Goal: Information Seeking & Learning: Learn about a topic

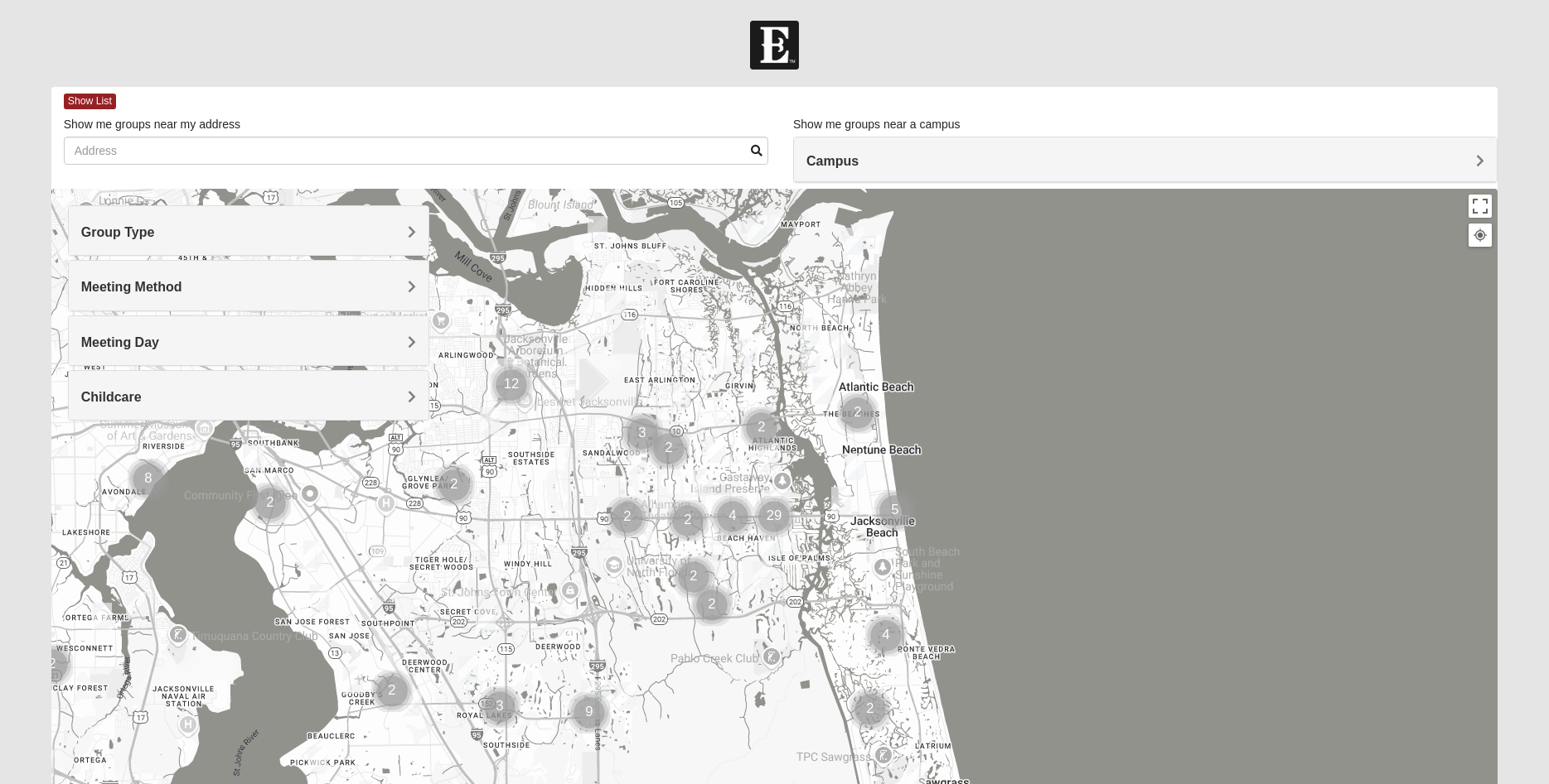
click at [249, 452] on img "Mixed Thompson 32207" at bounding box center [253, 458] width 20 height 27
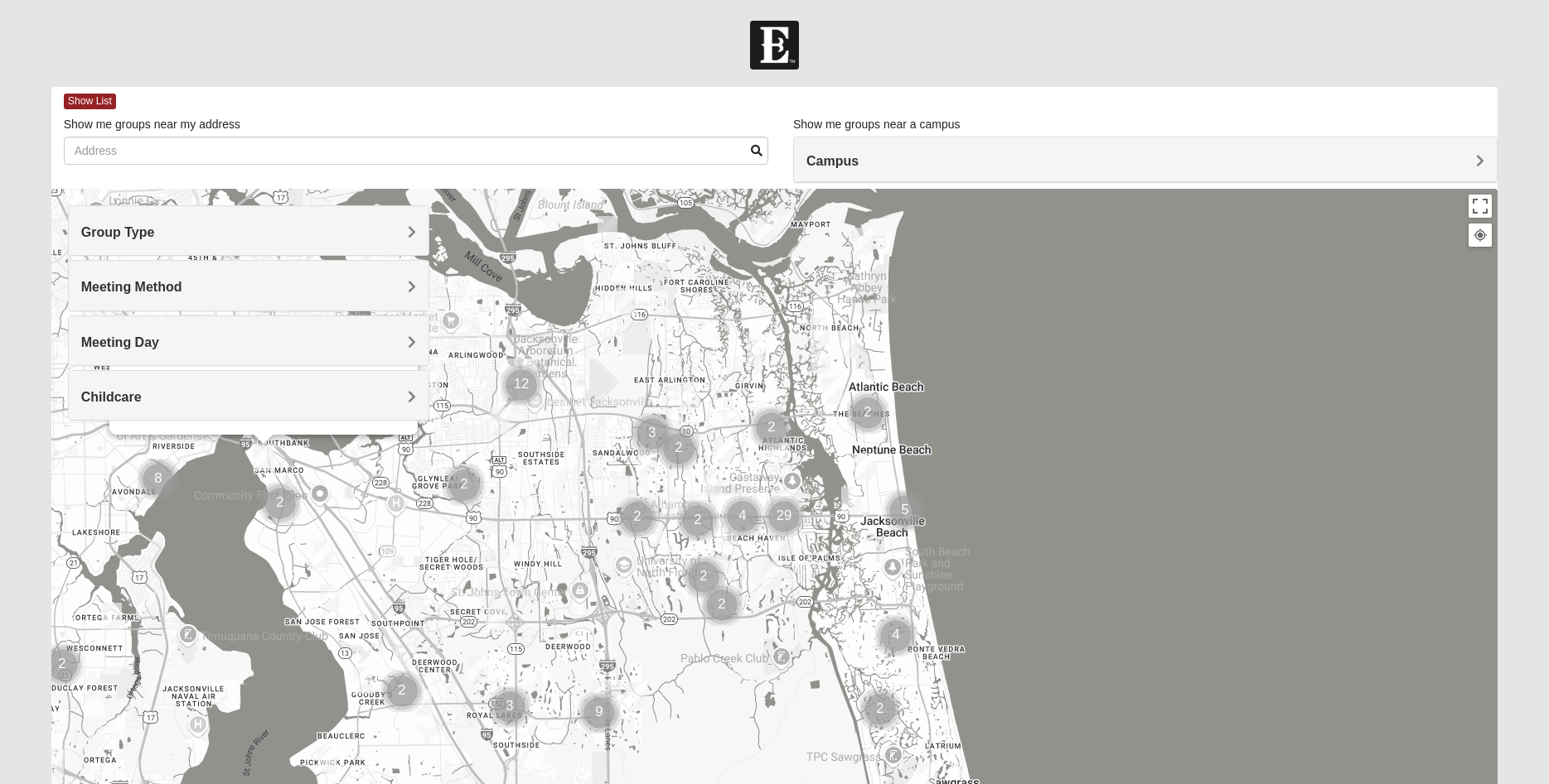
click at [264, 462] on img "Mixed Thompson 32207" at bounding box center [263, 458] width 20 height 27
click at [1002, 360] on div "To navigate, press the arrow keys. Mixed [PERSON_NAME] 32207 [DATE] AM Mixed Gr…" at bounding box center [774, 520] width 1447 height 662
click at [268, 457] on img "Mixed Thompson 32207" at bounding box center [263, 458] width 20 height 27
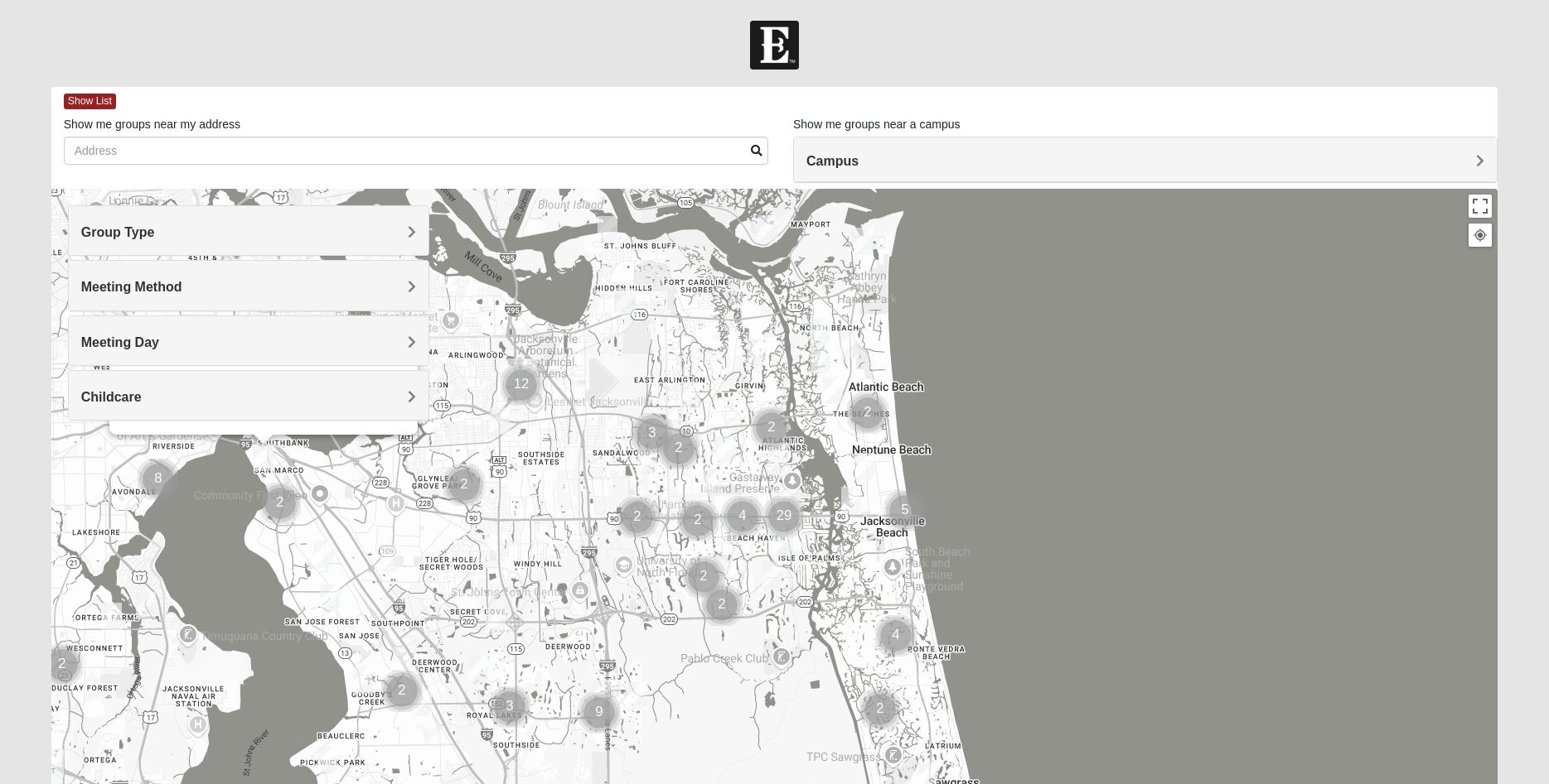
click at [268, 457] on img "Mixed Thompson 32207" at bounding box center [263, 458] width 20 height 27
click at [406, 288] on h4 "Meeting Method" at bounding box center [248, 287] width 335 height 16
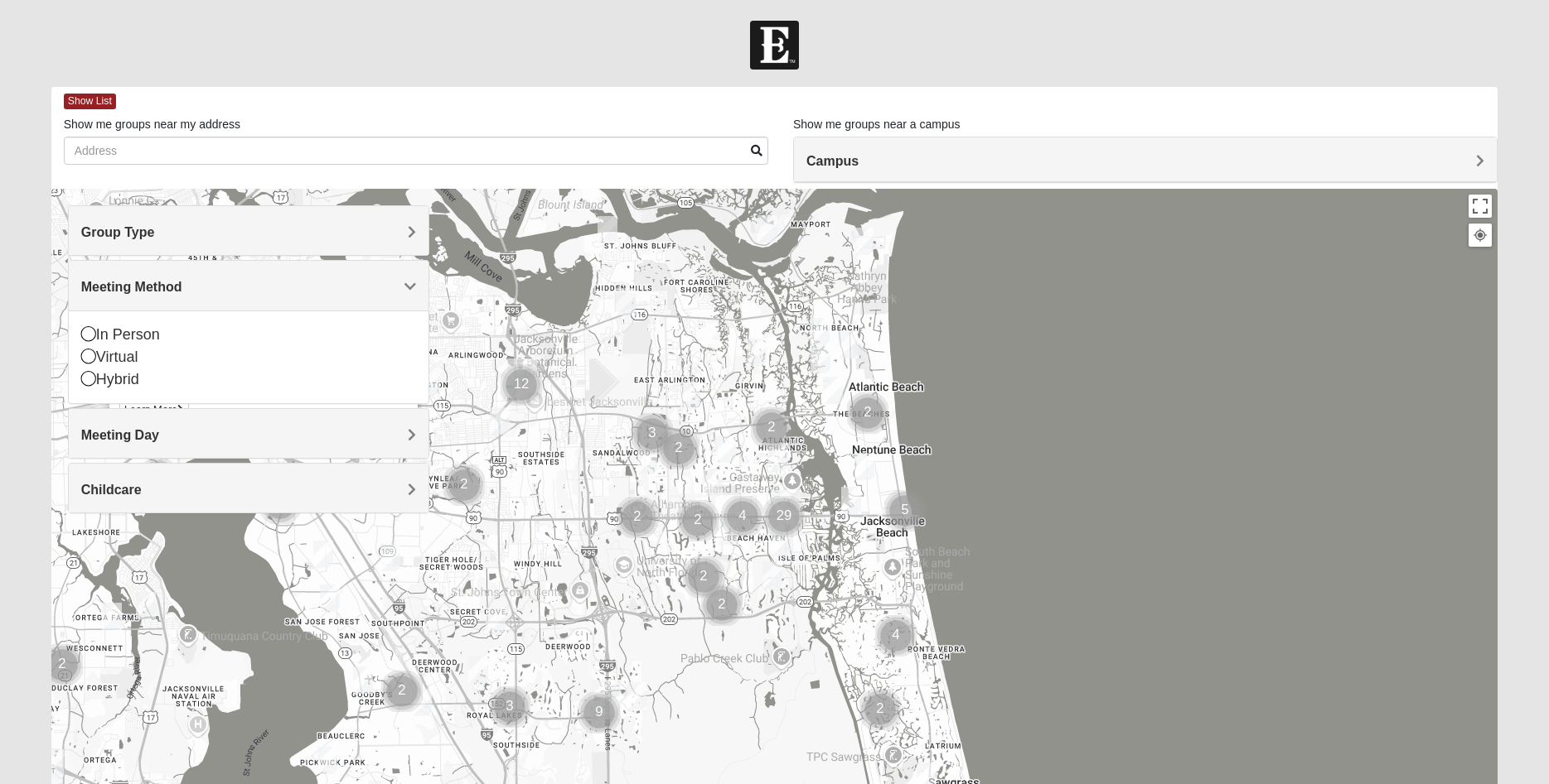
click at [1303, 376] on div "Mixed [PERSON_NAME] 32207 [DATE] AM Mixed Group In Person No Childcare Learn Mo…" at bounding box center [774, 520] width 1447 height 662
click at [315, 424] on div "Meeting Day" at bounding box center [248, 434] width 360 height 49
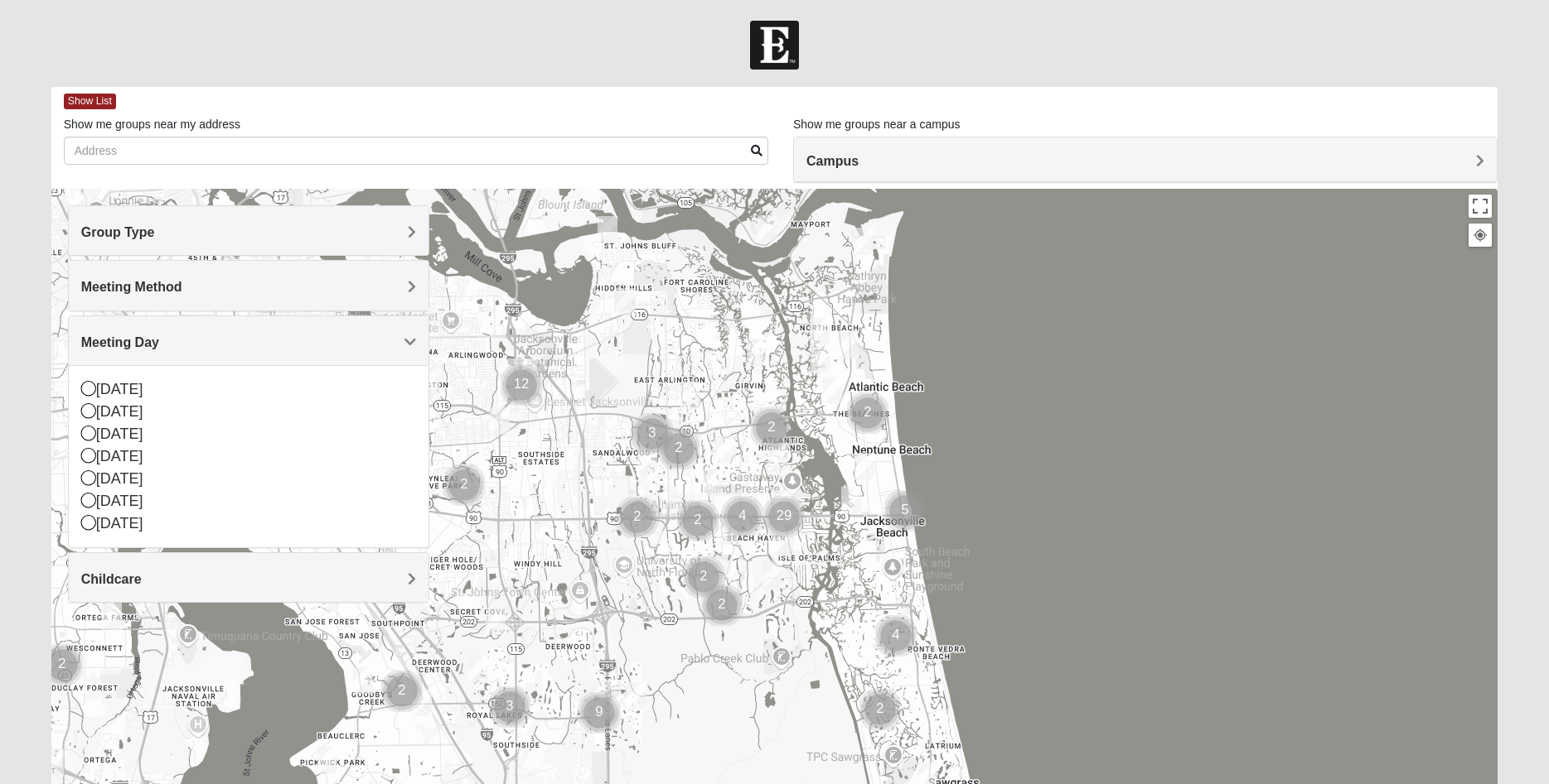
click at [1088, 433] on div "Mixed [PERSON_NAME] 32207 [DATE] AM Mixed Group In Person No Childcare Learn Mo…" at bounding box center [774, 520] width 1447 height 662
click at [1174, 375] on div "Mixed [PERSON_NAME] 32207 [DATE] AM Mixed Group In Person No Childcare Learn Mo…" at bounding box center [774, 520] width 1447 height 662
click at [1485, 210] on button "Toggle fullscreen view" at bounding box center [1480, 206] width 24 height 24
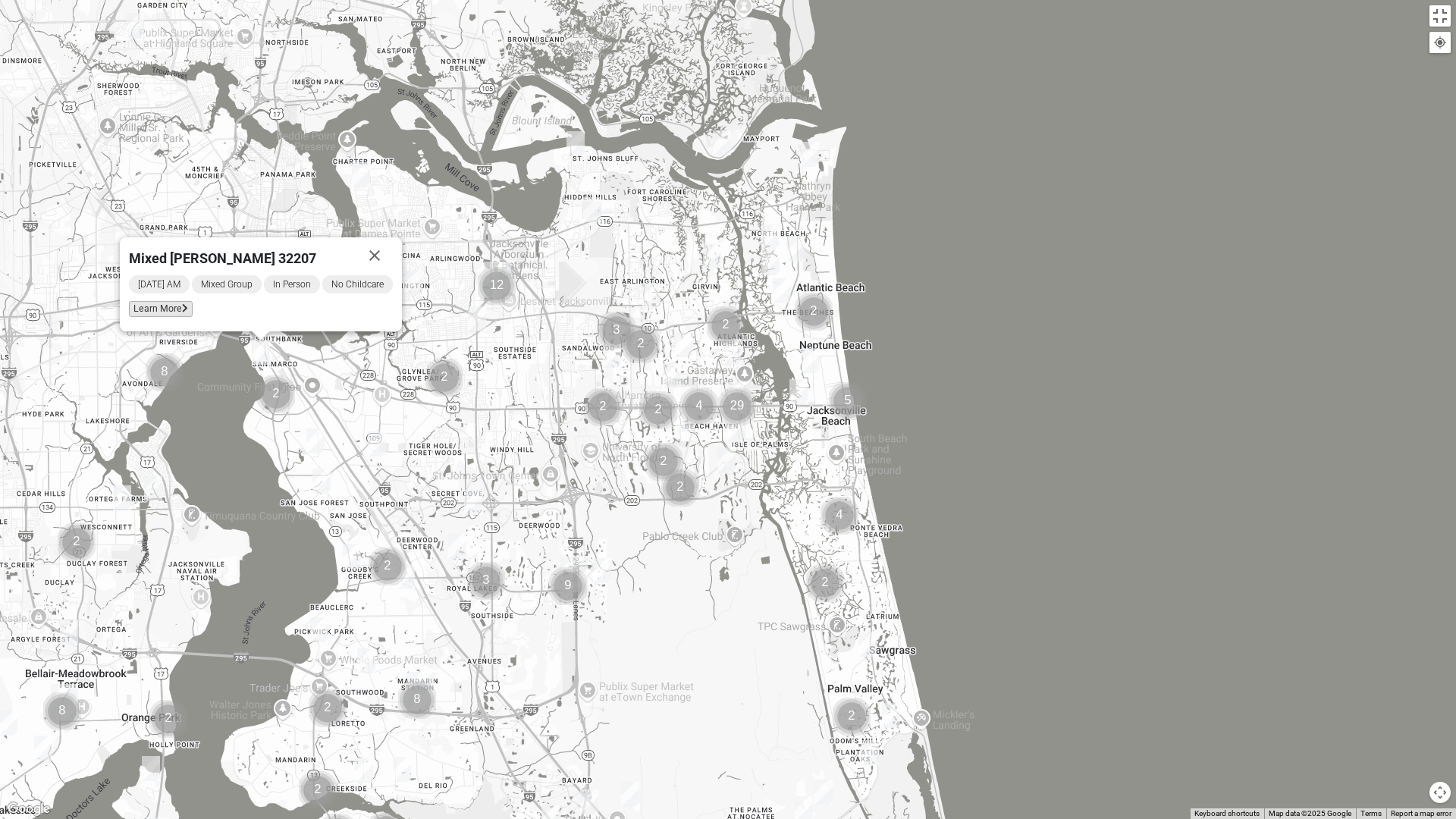
click at [155, 308] on span "Learn More" at bounding box center [161, 309] width 64 height 16
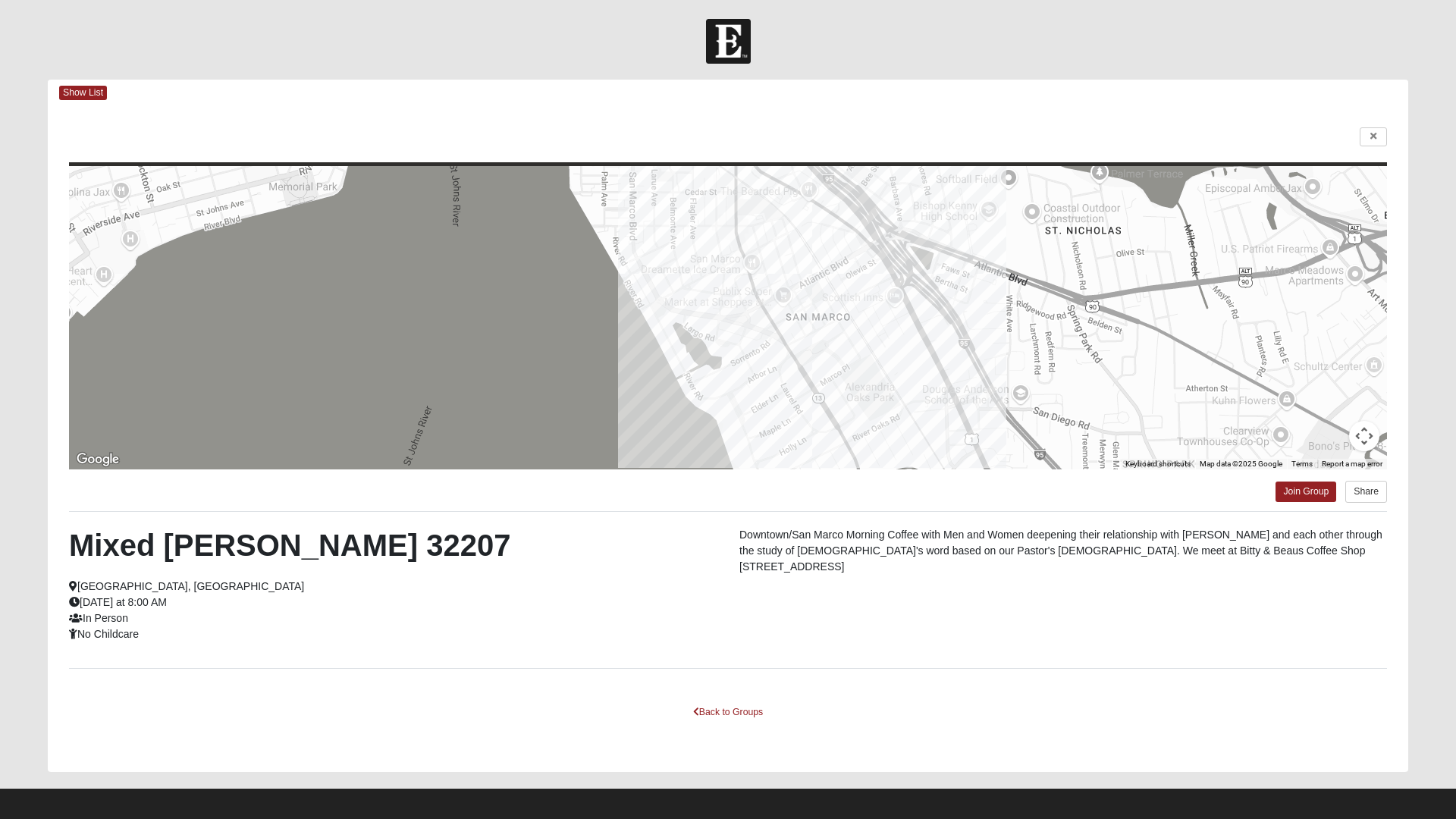
click at [715, 711] on html "Log In Find A Group Error Show List Loading Groups" at bounding box center [728, 414] width 1456 height 828
click at [700, 708] on html "Log In Find A Group Error Show List Loading Groups" at bounding box center [728, 414] width 1456 height 828
click at [1370, 136] on html "Log In Find A Group Error Show List Loading Groups" at bounding box center [728, 414] width 1456 height 828
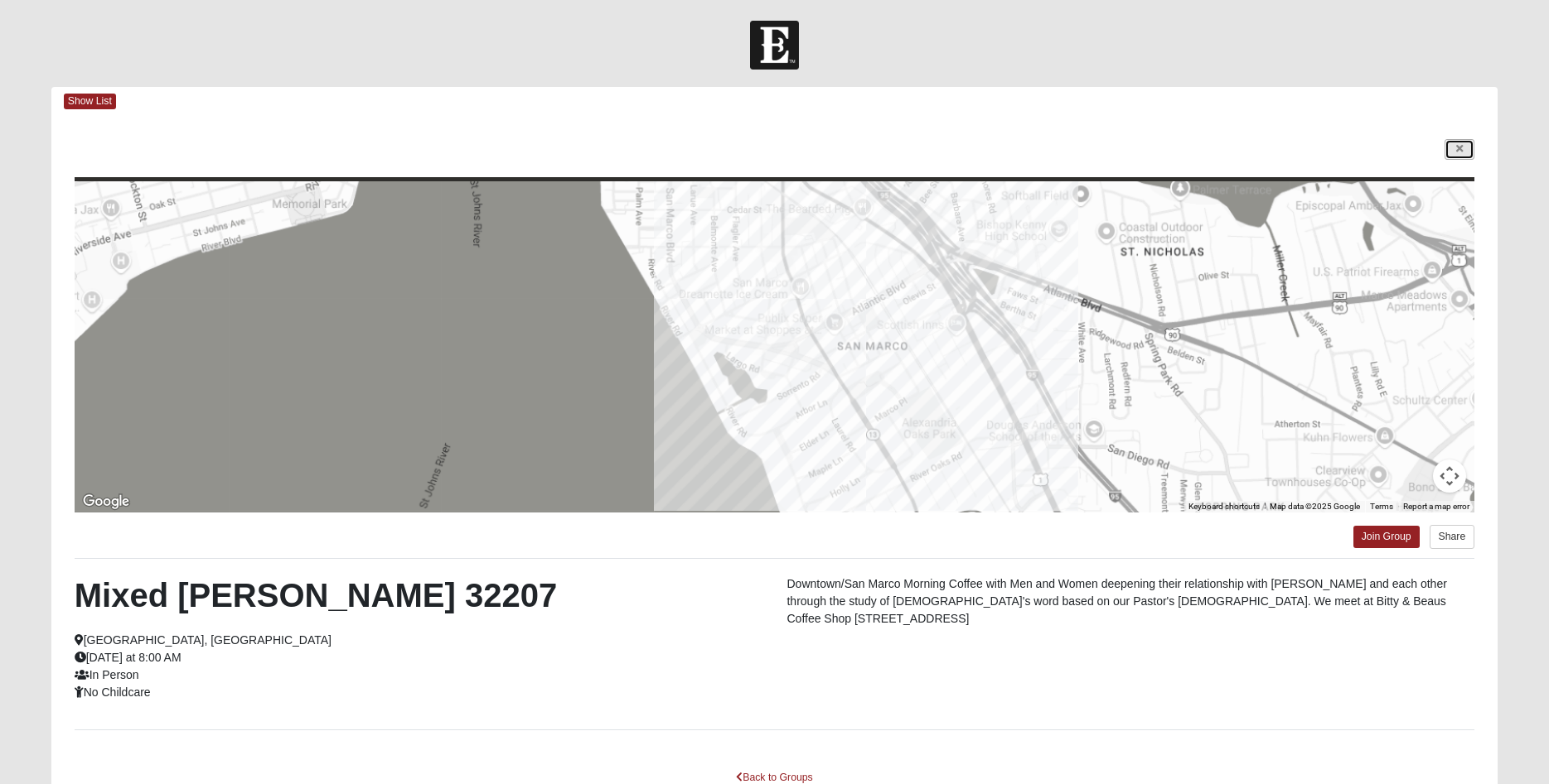
click at [1457, 150] on icon at bounding box center [1458, 149] width 7 height 10
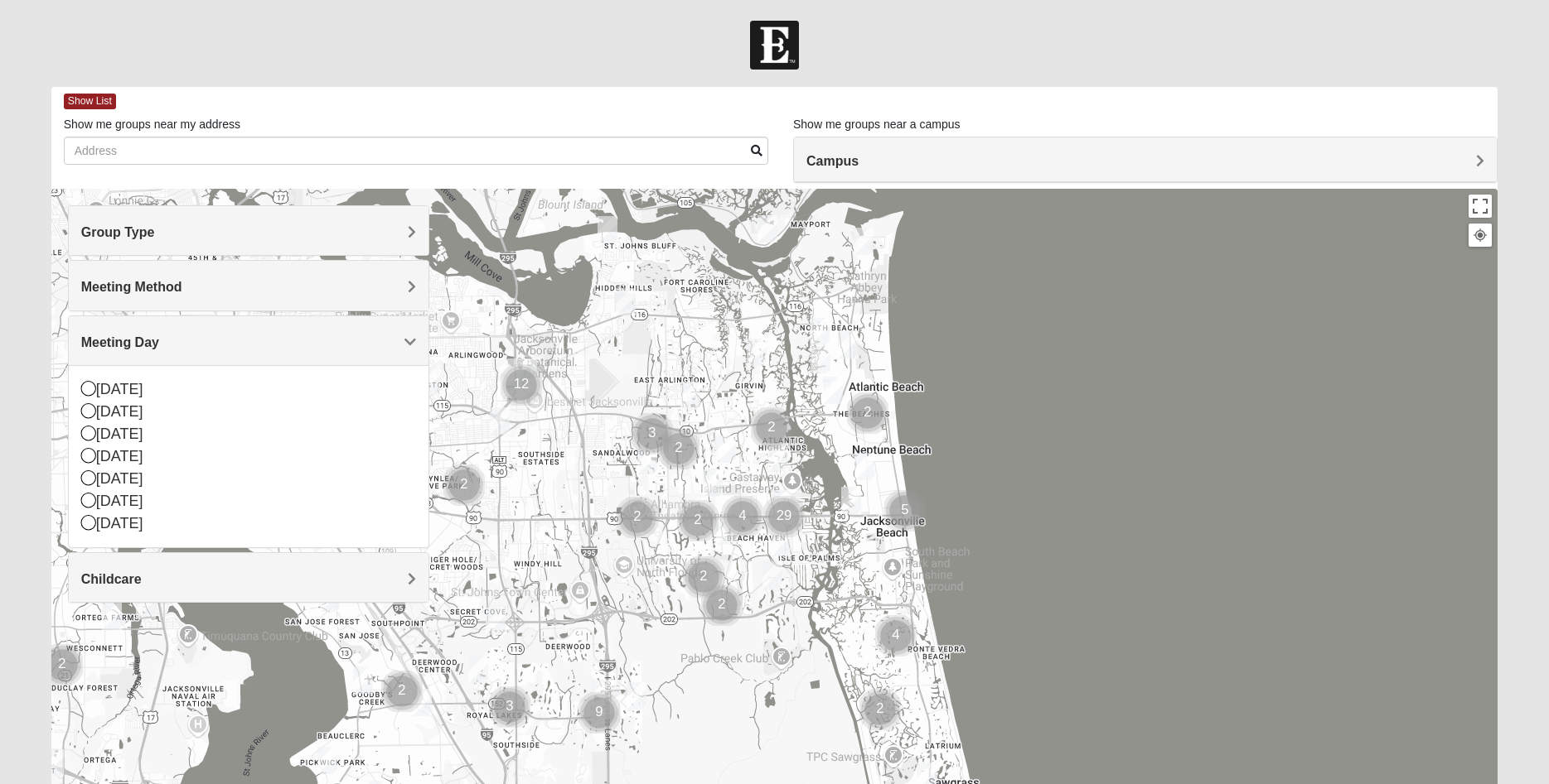
click at [1302, 391] on div "Mixed [PERSON_NAME] 32207 [DATE] AM Mixed Group In Person No Childcare Learn Mo…" at bounding box center [774, 520] width 1447 height 662
click at [498, 422] on img "Mens Gornoski 32225" at bounding box center [499, 421] width 20 height 27
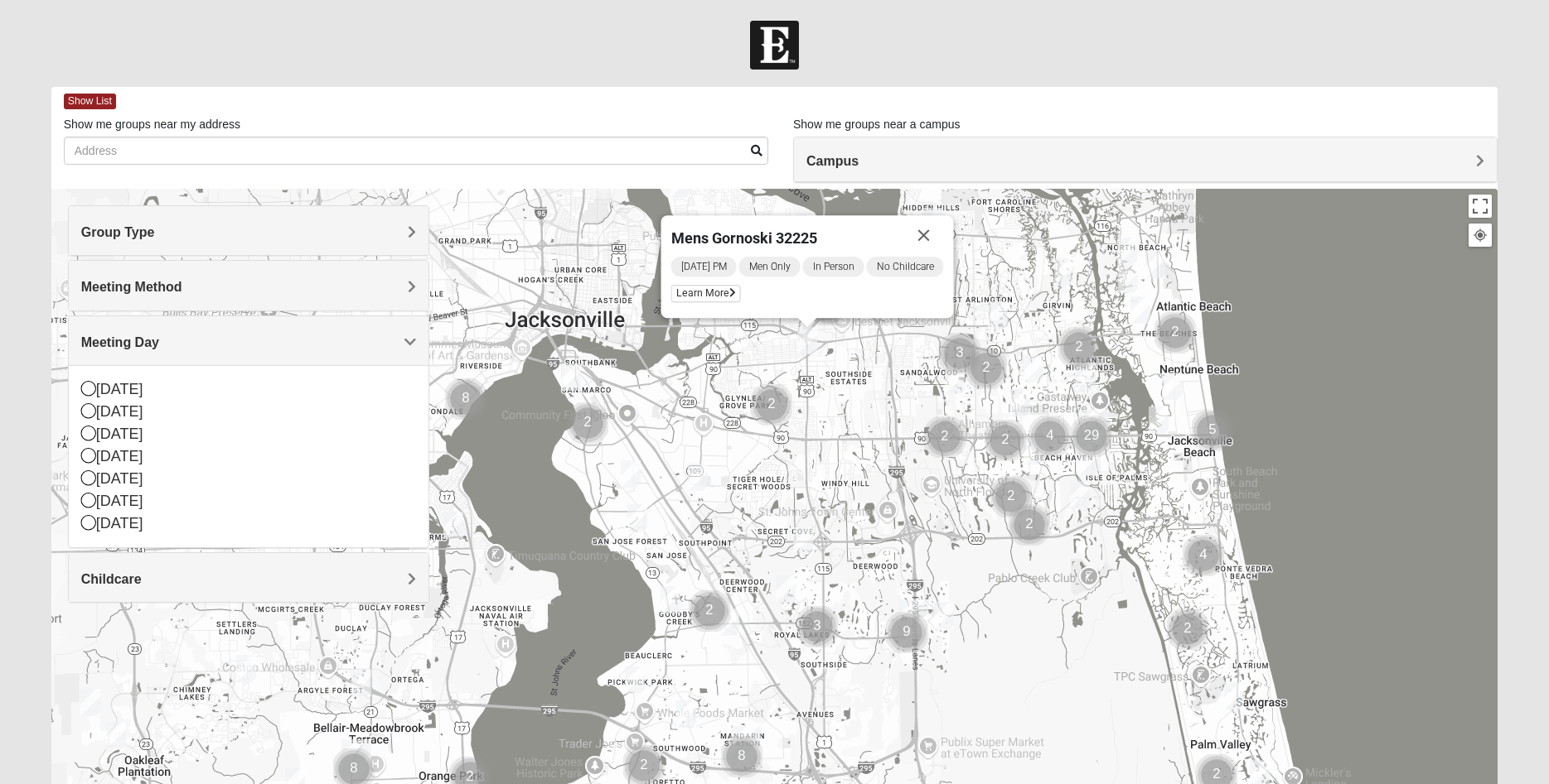
drag, startPoint x: 526, startPoint y: 475, endPoint x: 835, endPoint y: 396, distance: 318.9
click at [836, 394] on div "Mens Gornoski 32225 [DATE] PM Men Only In Person No Childcare Learn More" at bounding box center [774, 520] width 1447 height 662
click at [634, 477] on img "Mixed Brown 32207" at bounding box center [631, 474] width 20 height 27
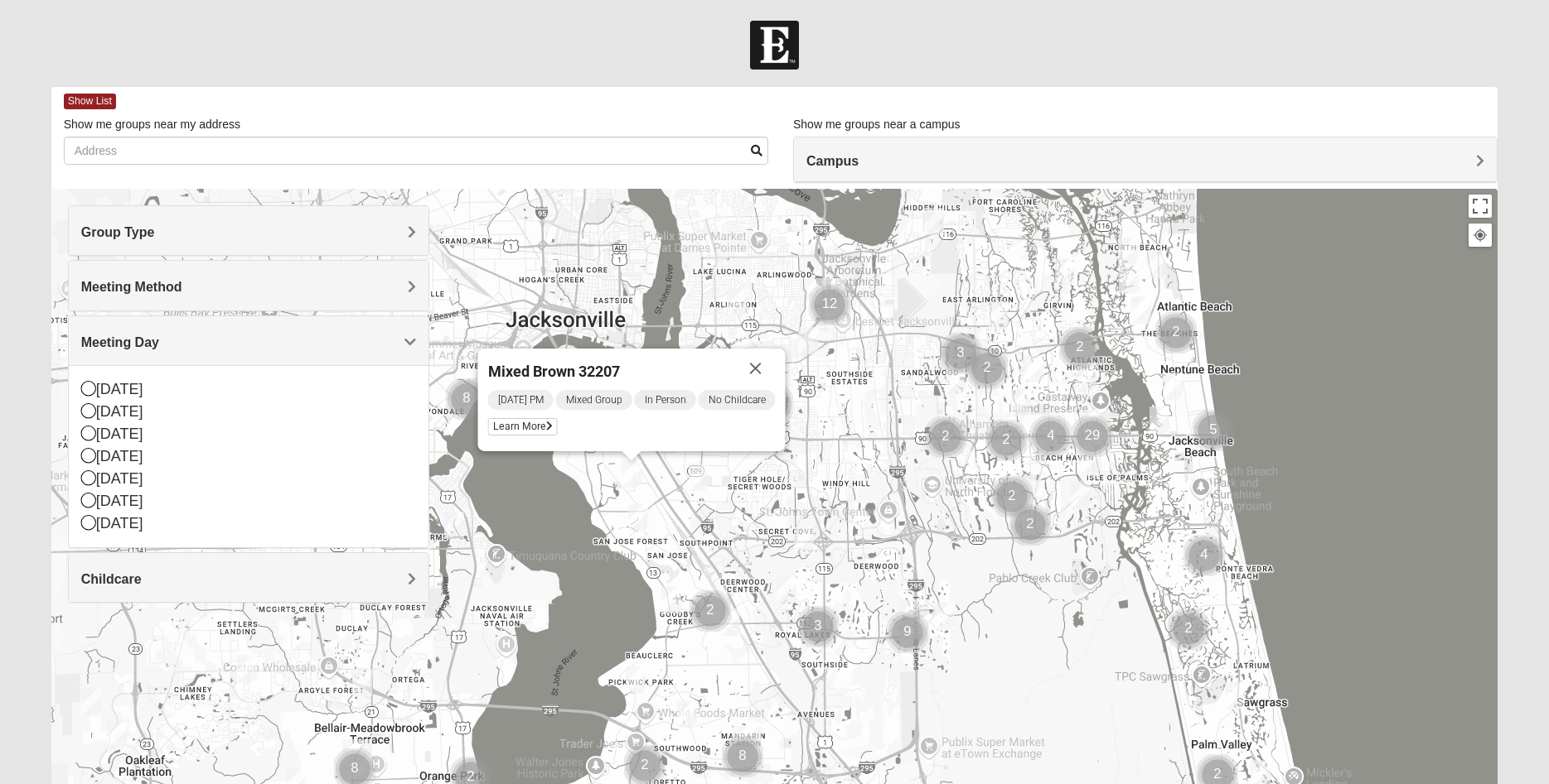
click at [1341, 370] on div "Mixed Brown 32207 [DATE] PM Mixed Group In Person No Childcare Learn More" at bounding box center [774, 520] width 1447 height 662
click at [760, 369] on button "Close" at bounding box center [756, 369] width 40 height 40
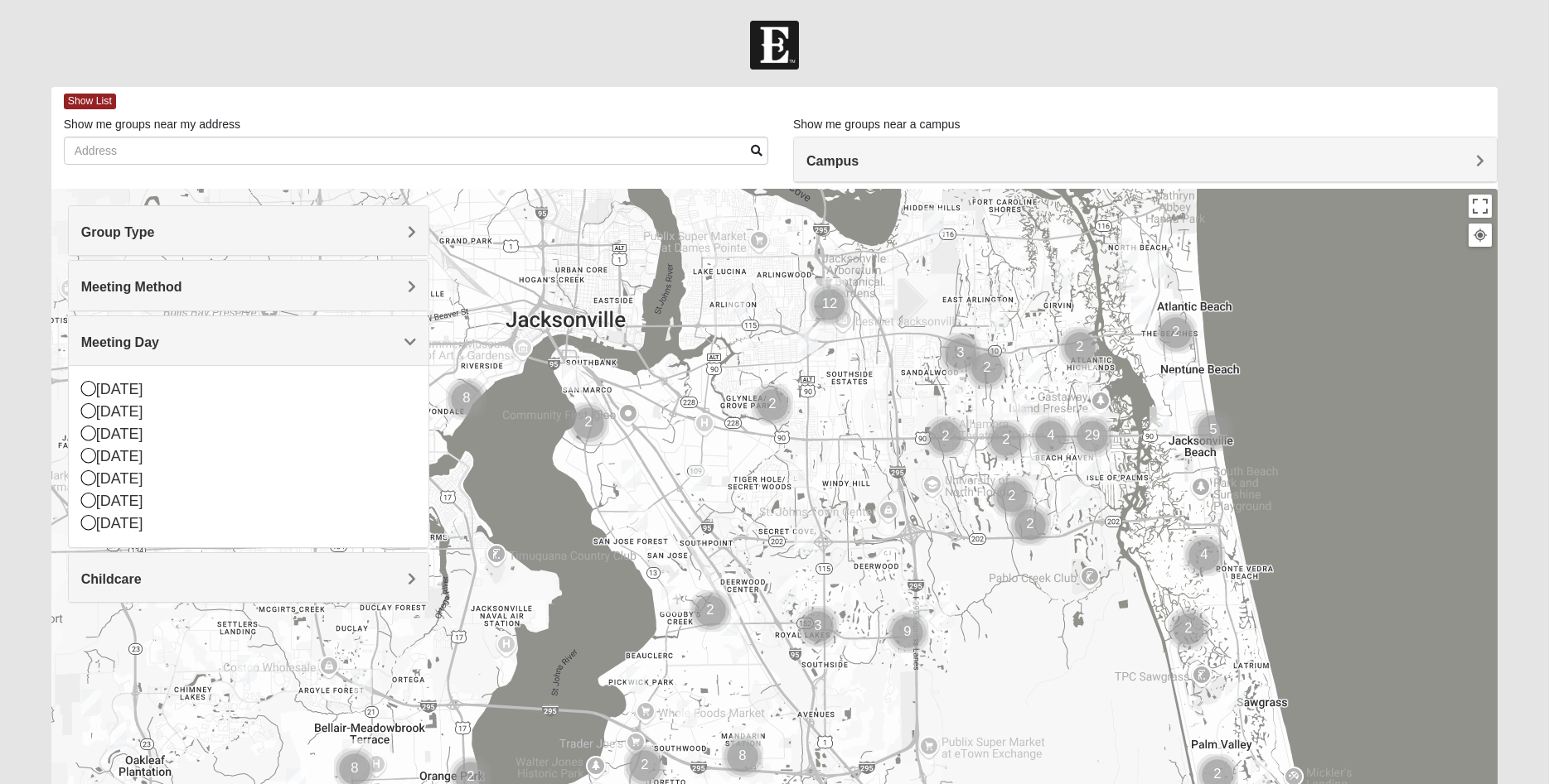
click at [570, 370] on img "Mixed Thompson 32207" at bounding box center [571, 376] width 20 height 27
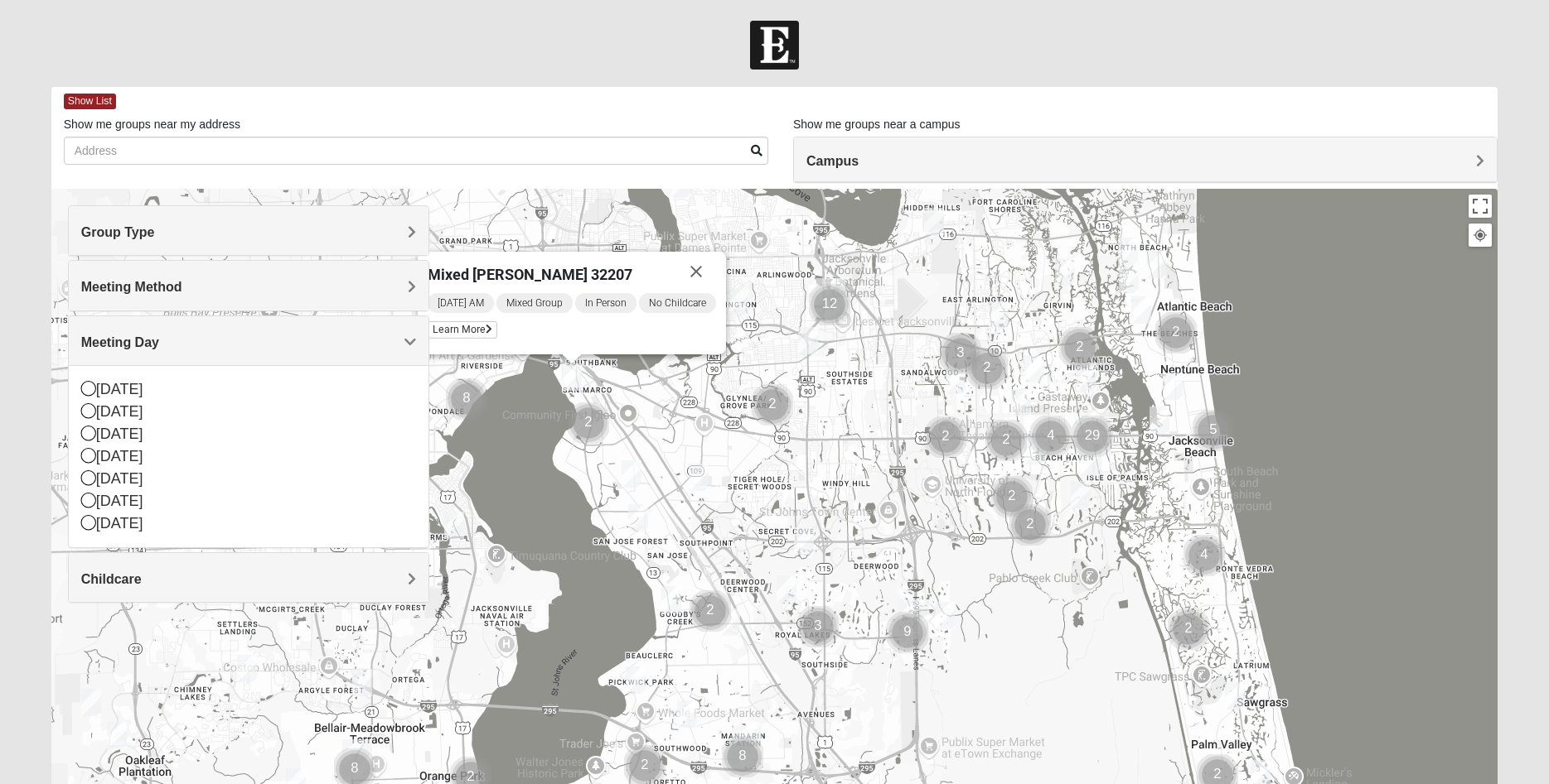
drag, startPoint x: 658, startPoint y: 276, endPoint x: 771, endPoint y: 282, distance: 113.2
click at [676, 282] on div "Mixed [PERSON_NAME] 32207" at bounding box center [551, 272] width 248 height 40
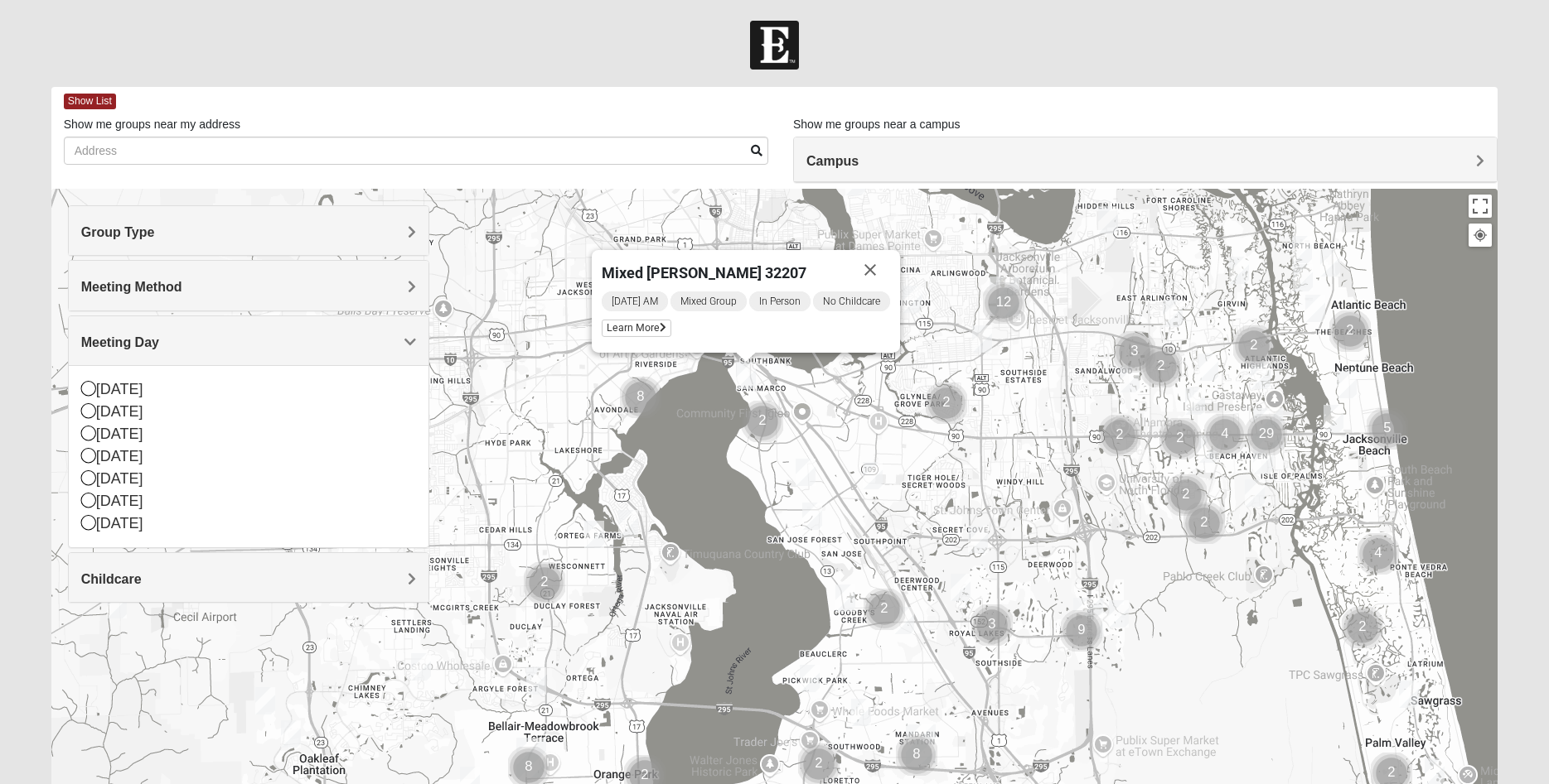
drag, startPoint x: 1263, startPoint y: 333, endPoint x: 1441, endPoint y: 330, distance: 178.0
click at [1441, 330] on div "Mixed [PERSON_NAME] 32207 [DATE] AM Mixed Group In Person No Childcare Learn Mo…" at bounding box center [774, 520] width 1447 height 662
click at [879, 268] on button "Close" at bounding box center [870, 270] width 40 height 40
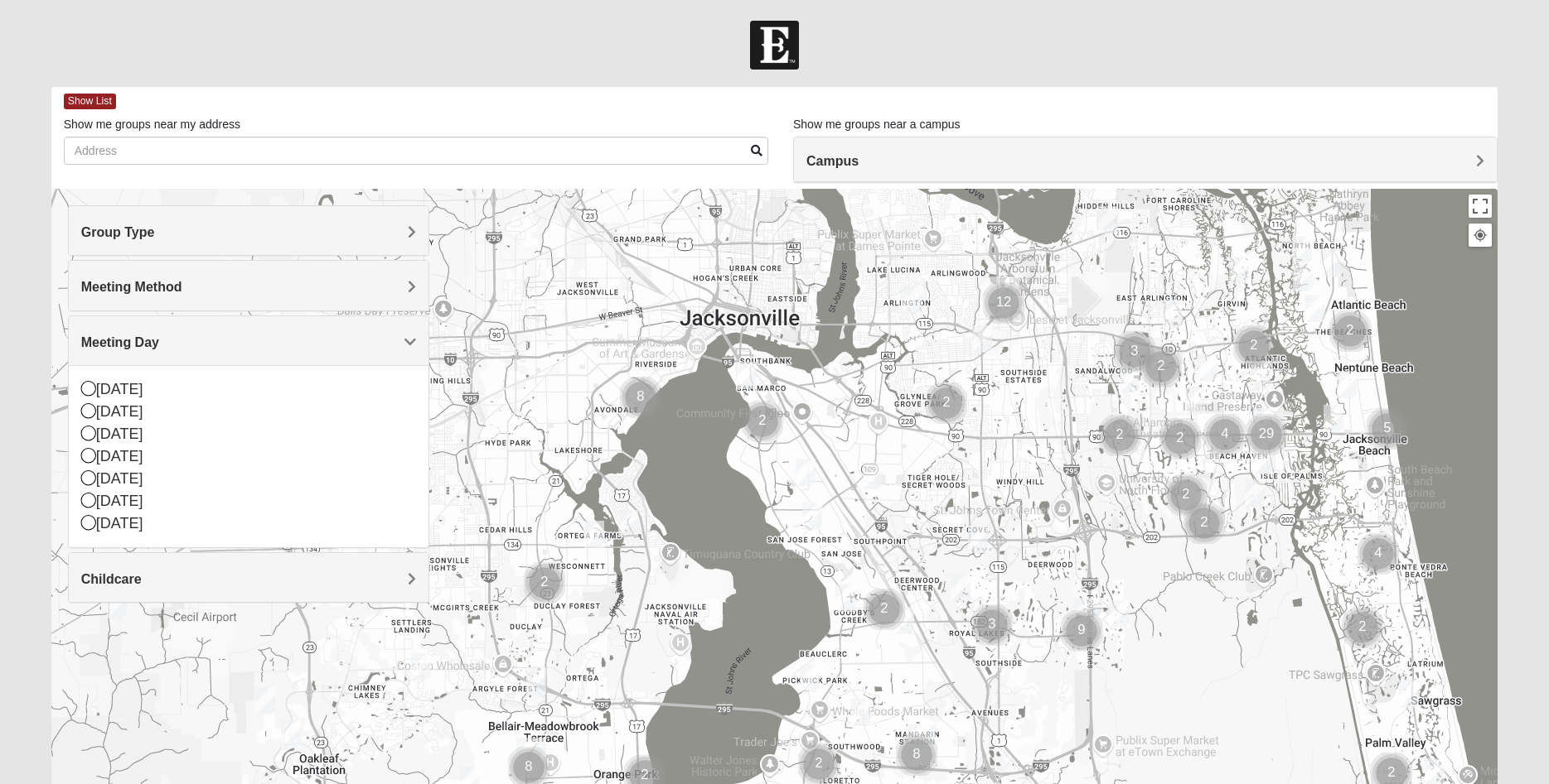
click at [816, 522] on img "Mixed Mann 32217" at bounding box center [812, 516] width 20 height 27
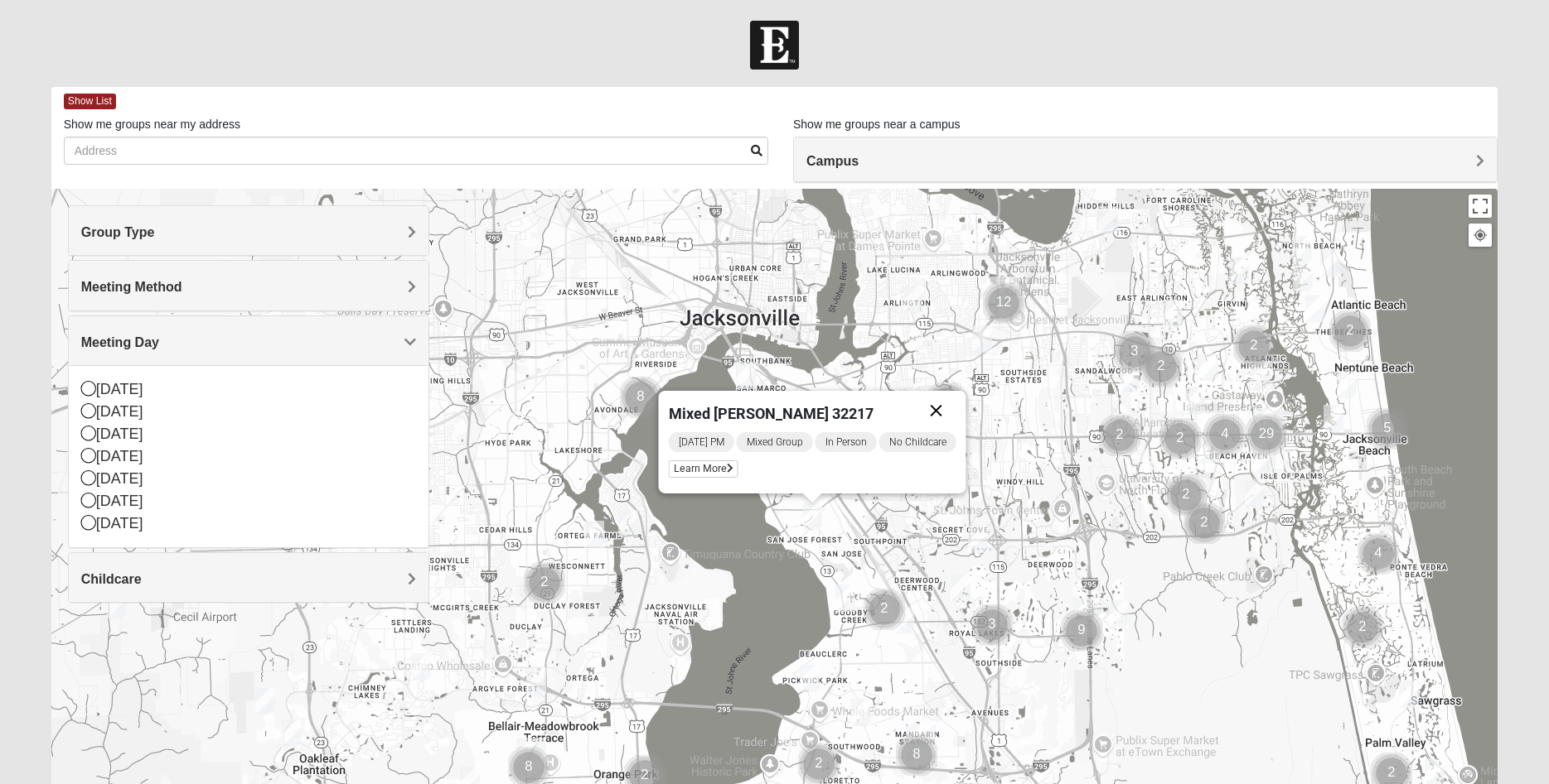
click at [939, 402] on button "Close" at bounding box center [936, 410] width 40 height 40
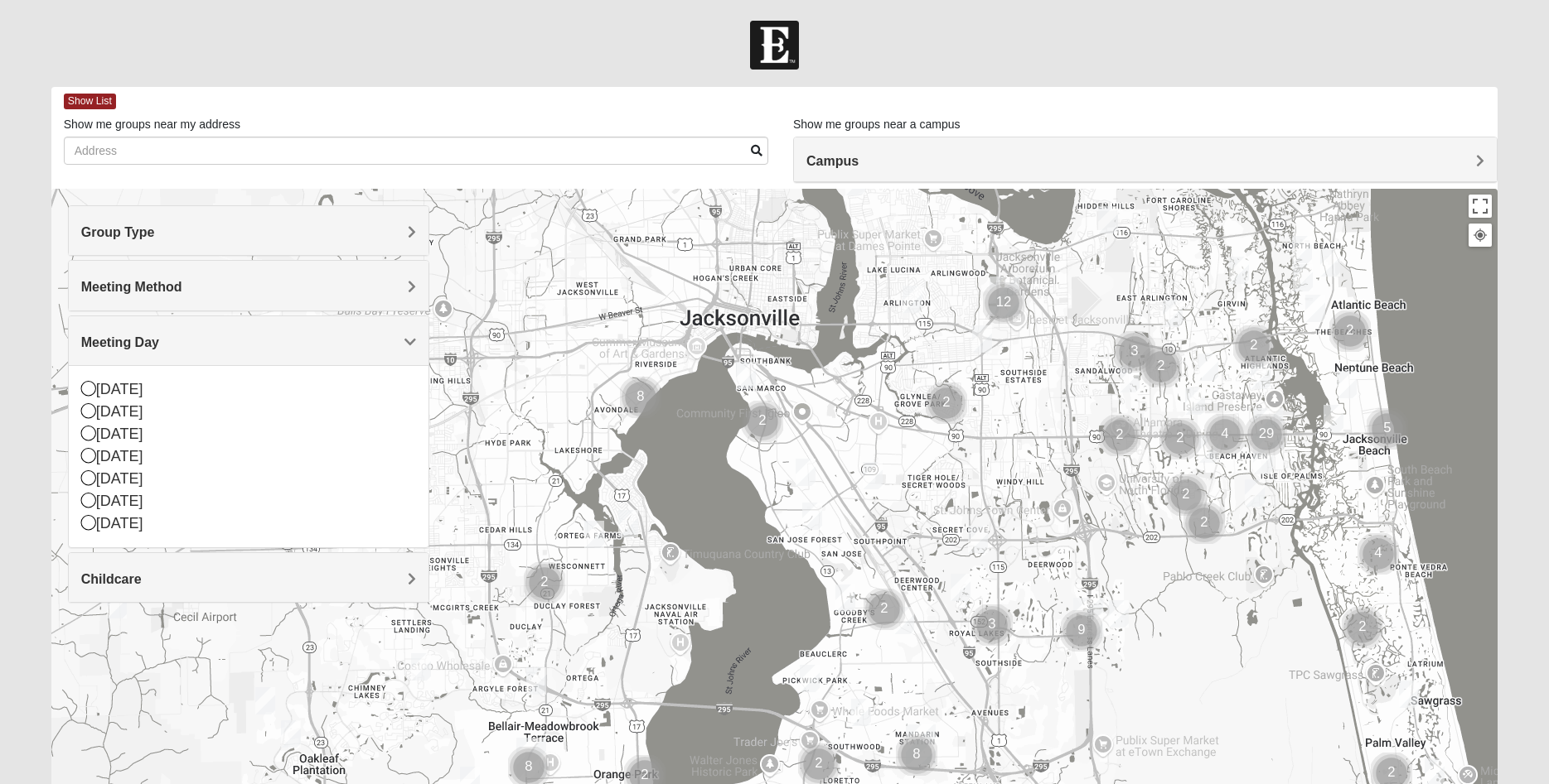
click at [873, 477] on img "Mixed Hunt 32216" at bounding box center [872, 475] width 20 height 27
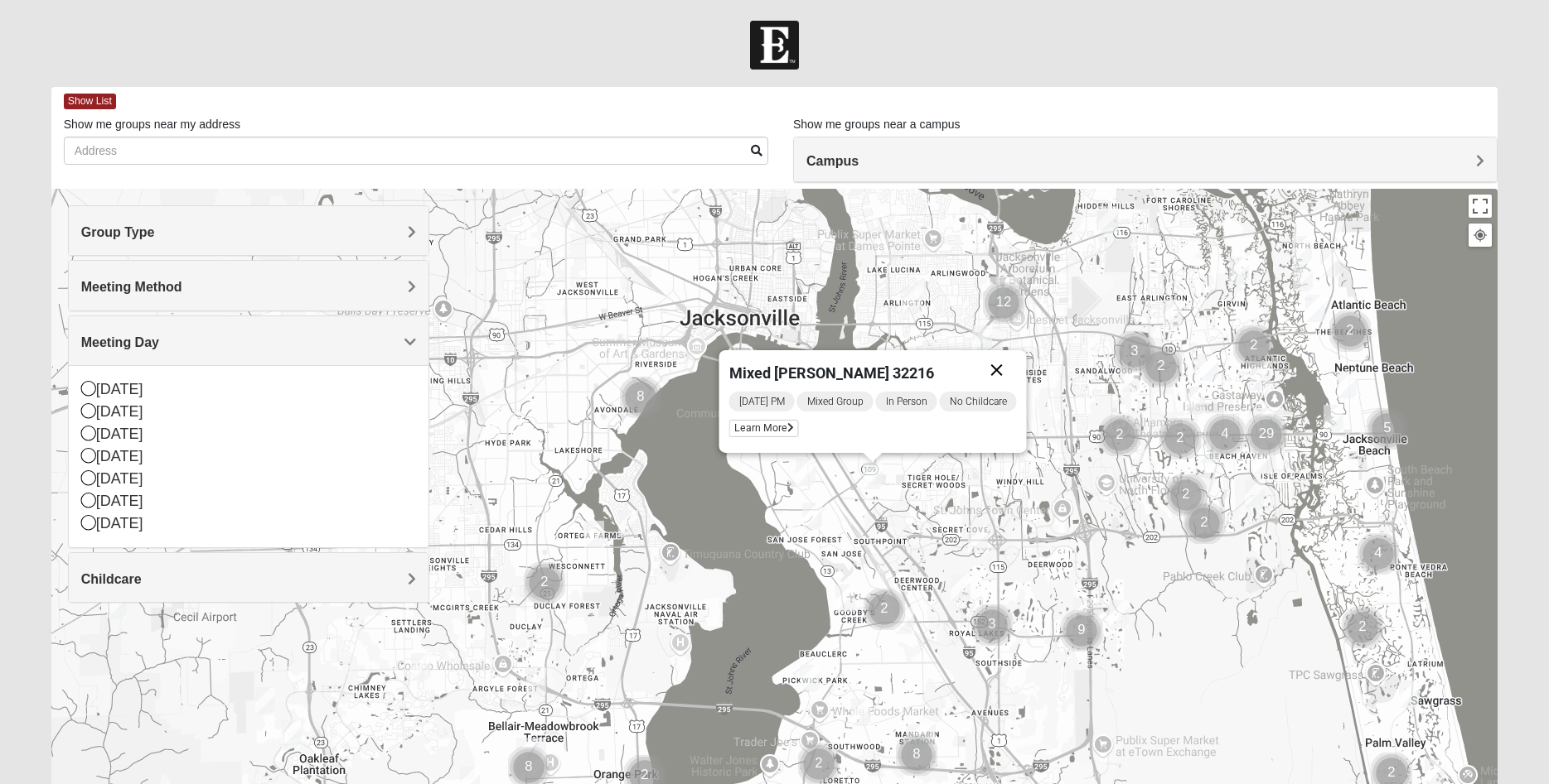
click at [1001, 363] on button "Close" at bounding box center [997, 370] width 40 height 40
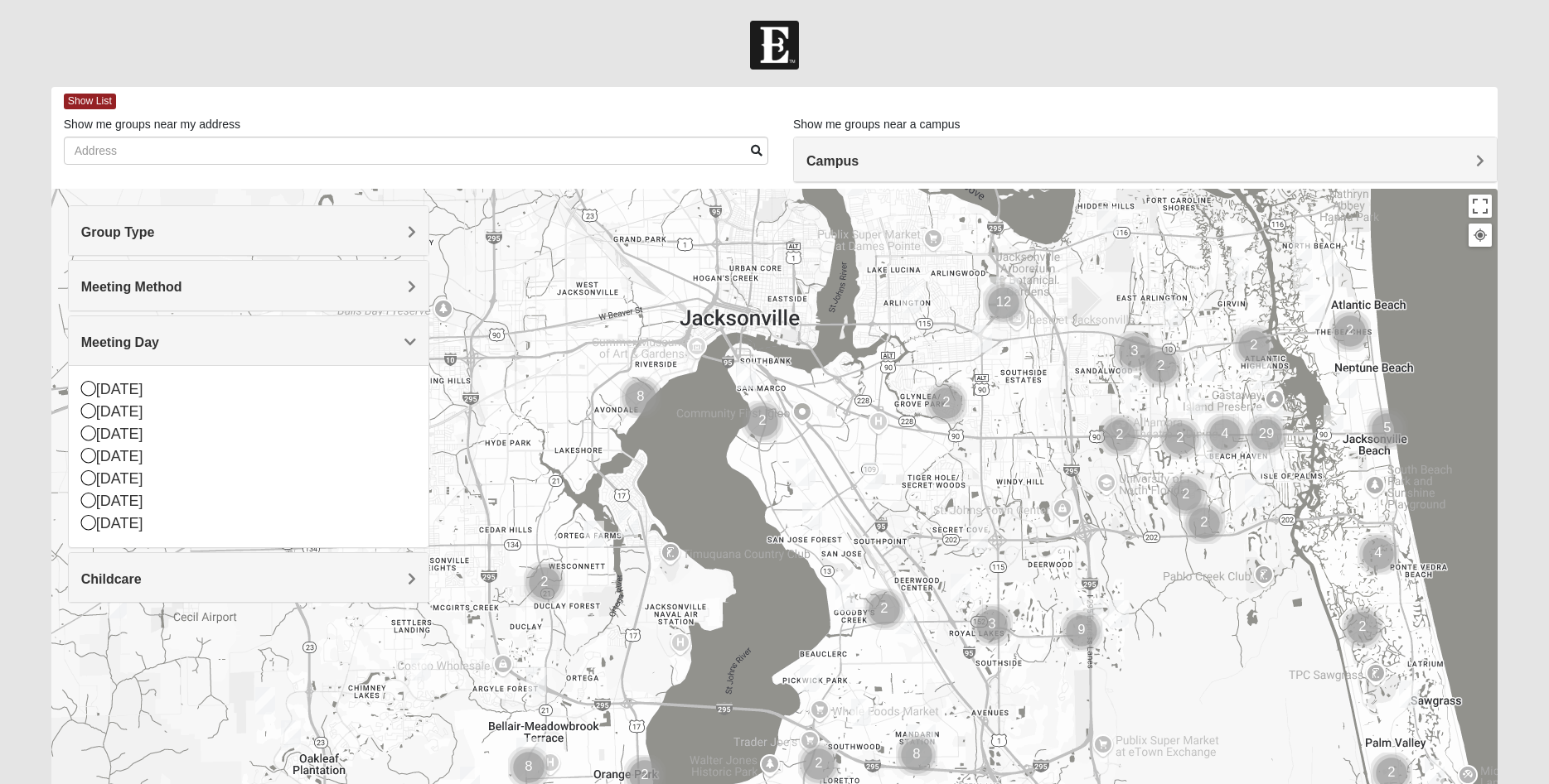
click at [911, 297] on img "Mens Smith/McGhee 32277" at bounding box center [912, 299] width 20 height 27
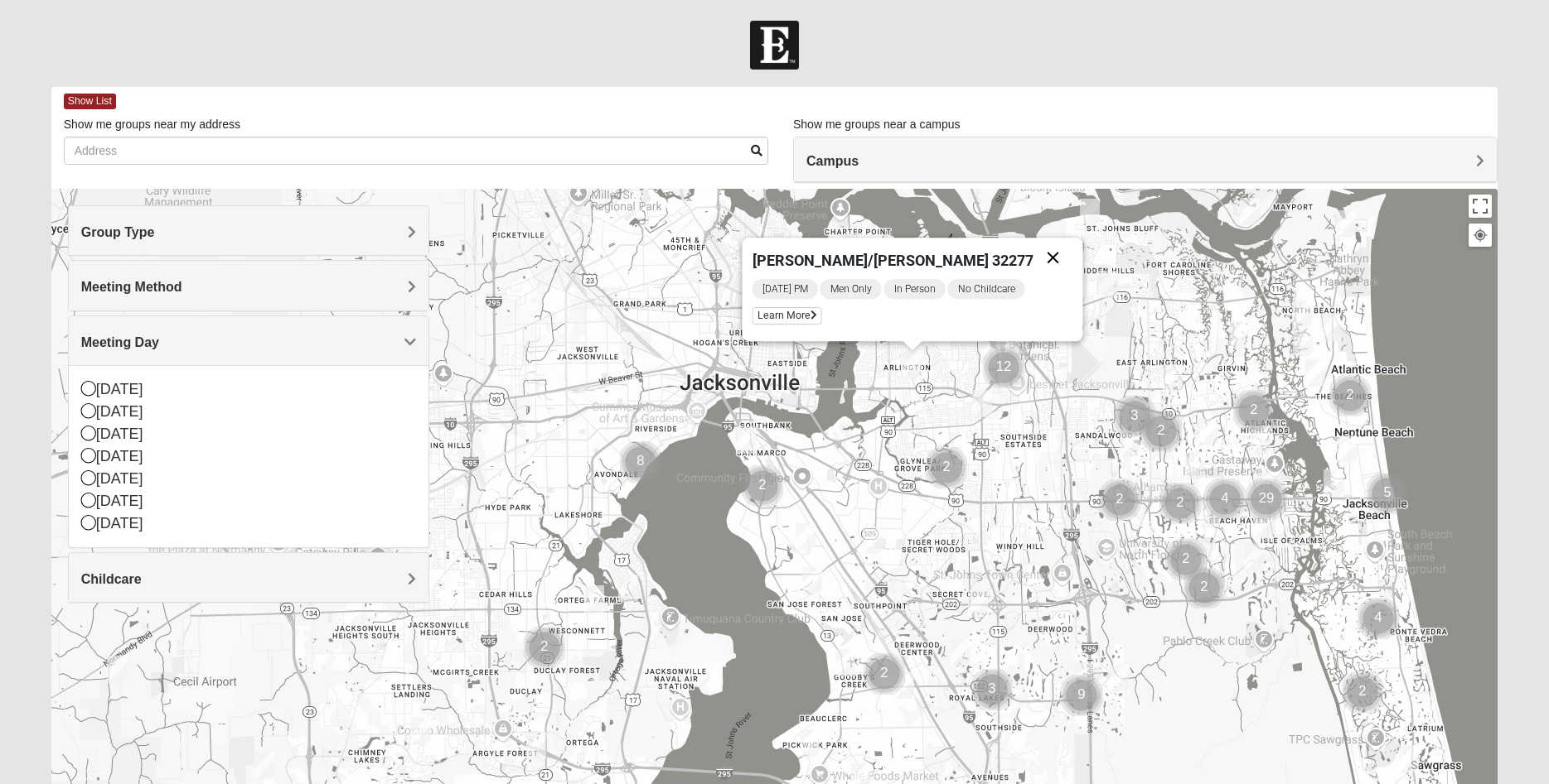
click at [1034, 259] on button "Close" at bounding box center [1053, 258] width 40 height 40
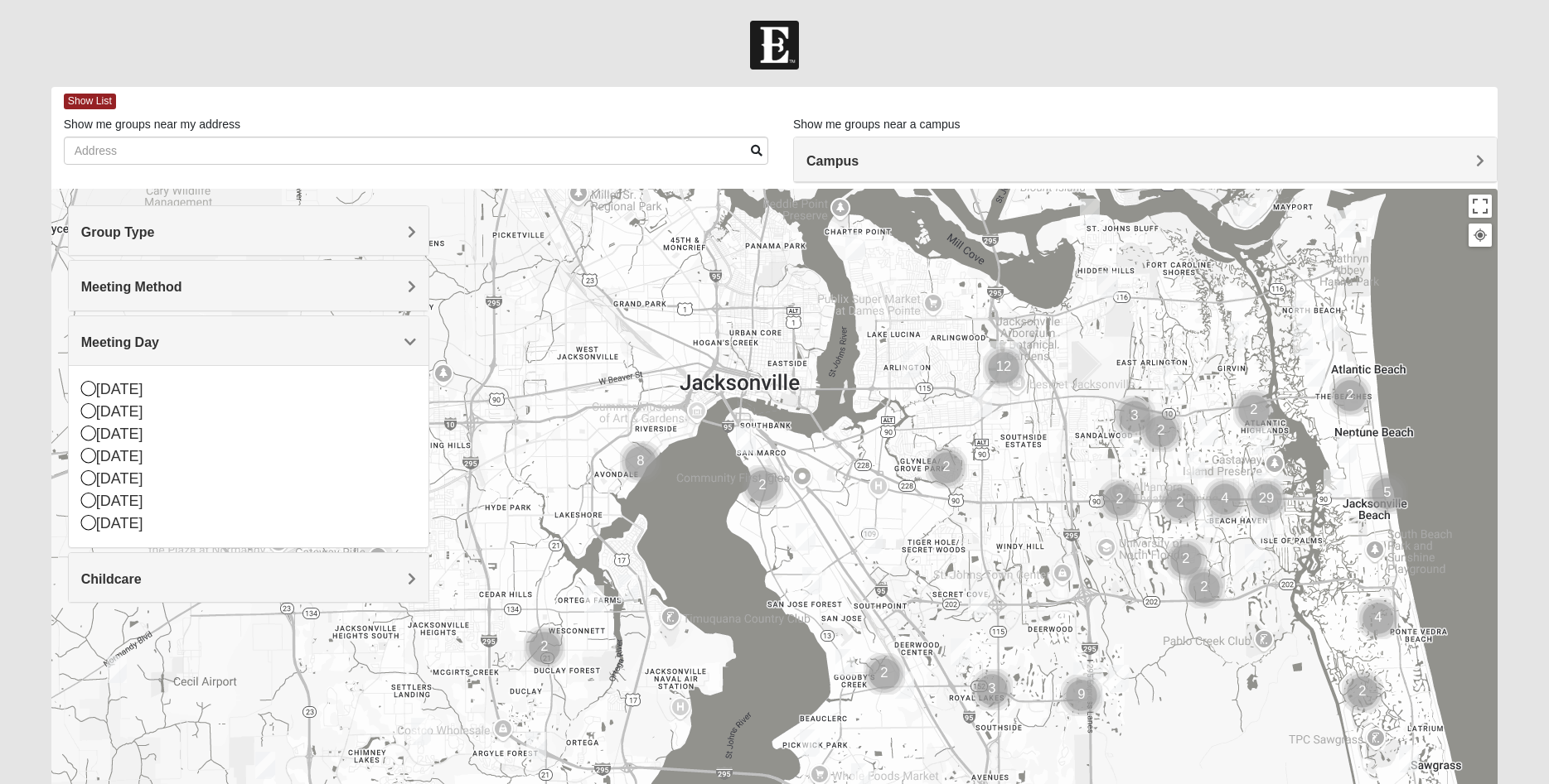
click at [626, 586] on img "Mixed Schneider 32210" at bounding box center [628, 588] width 20 height 27
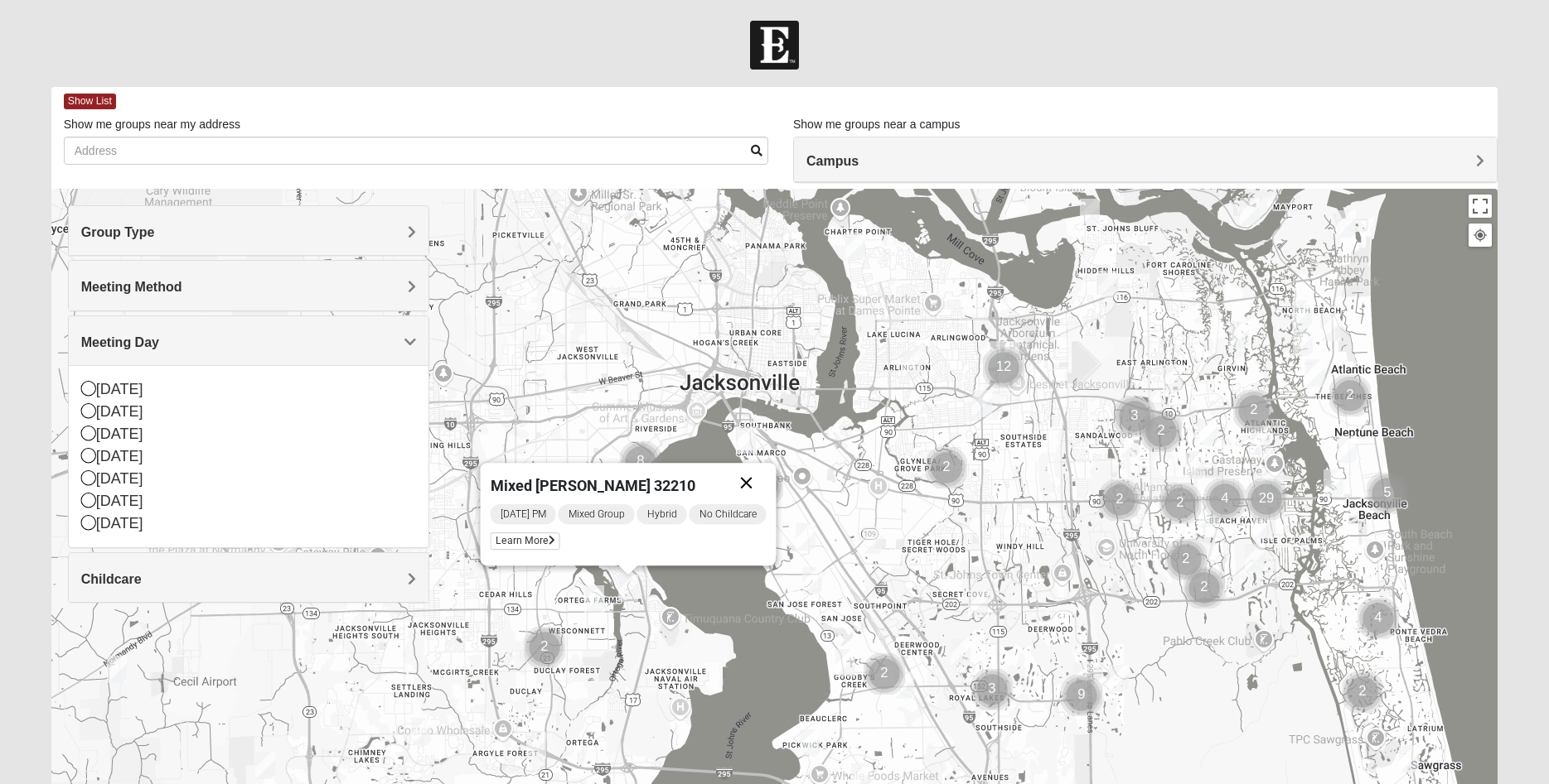
click at [752, 474] on button "Close" at bounding box center [747, 483] width 40 height 40
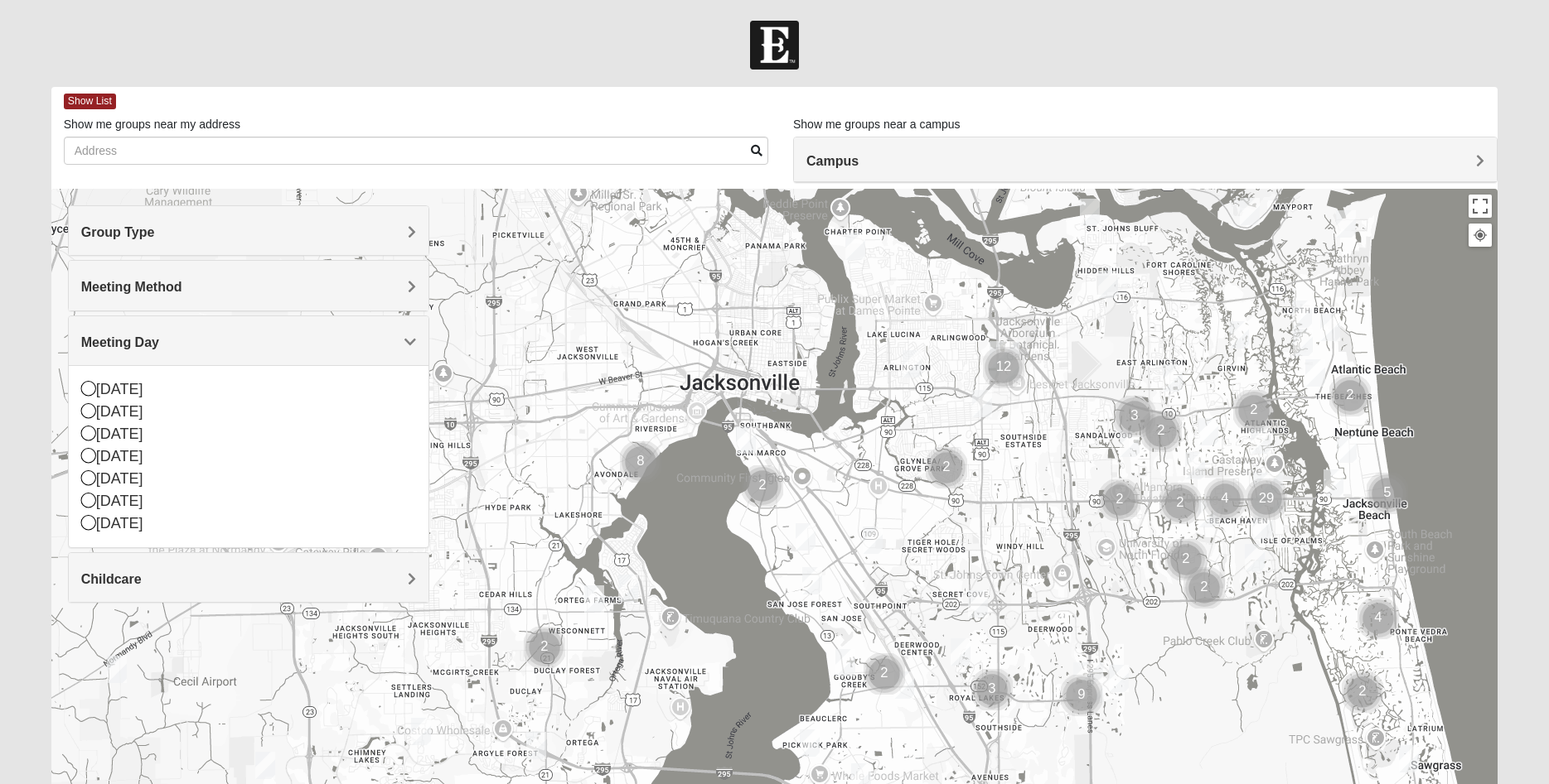
click at [594, 590] on img "Mixed Harrison 32210" at bounding box center [594, 599] width 20 height 27
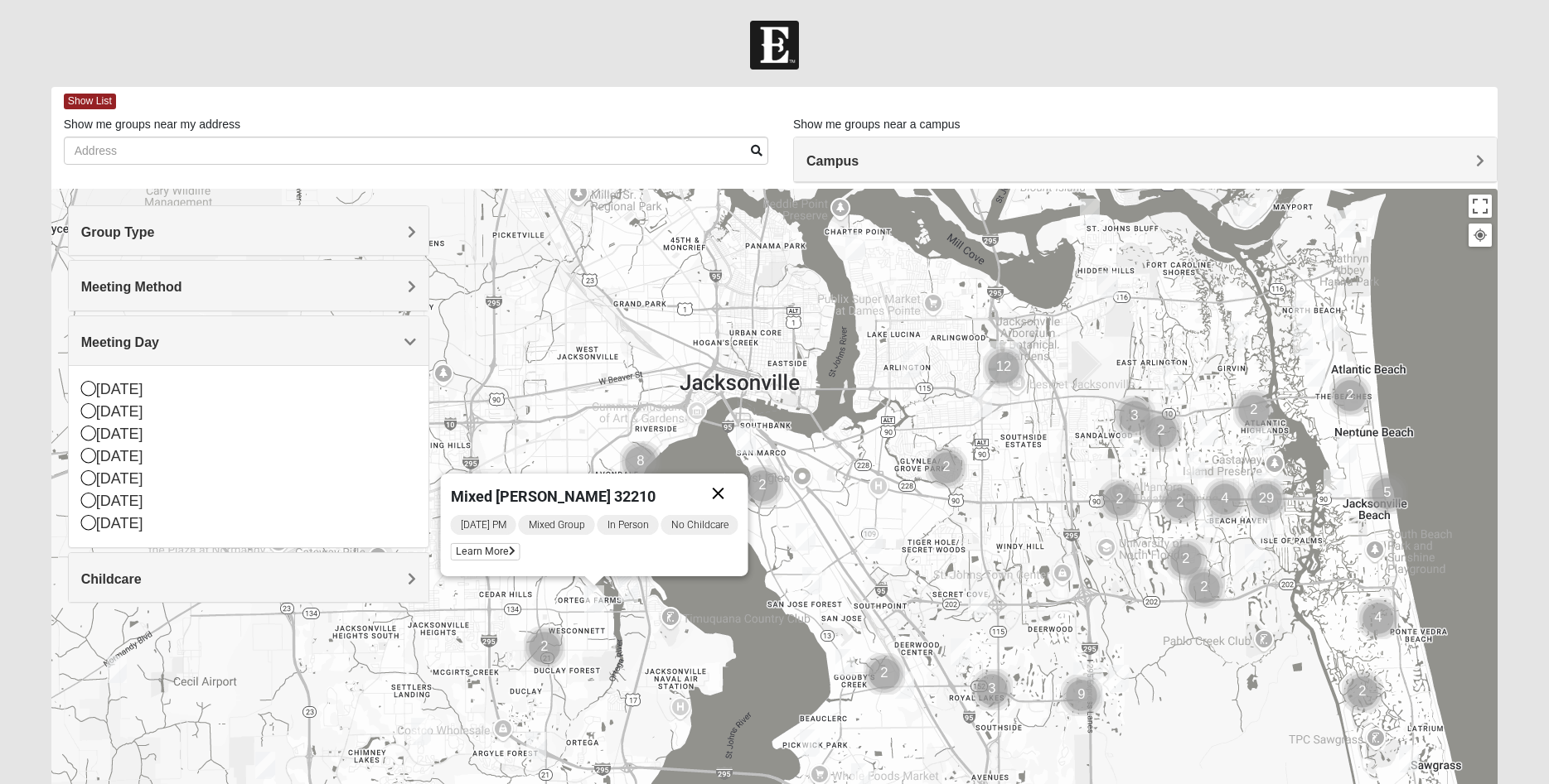
click at [719, 489] on button "Close" at bounding box center [718, 493] width 40 height 40
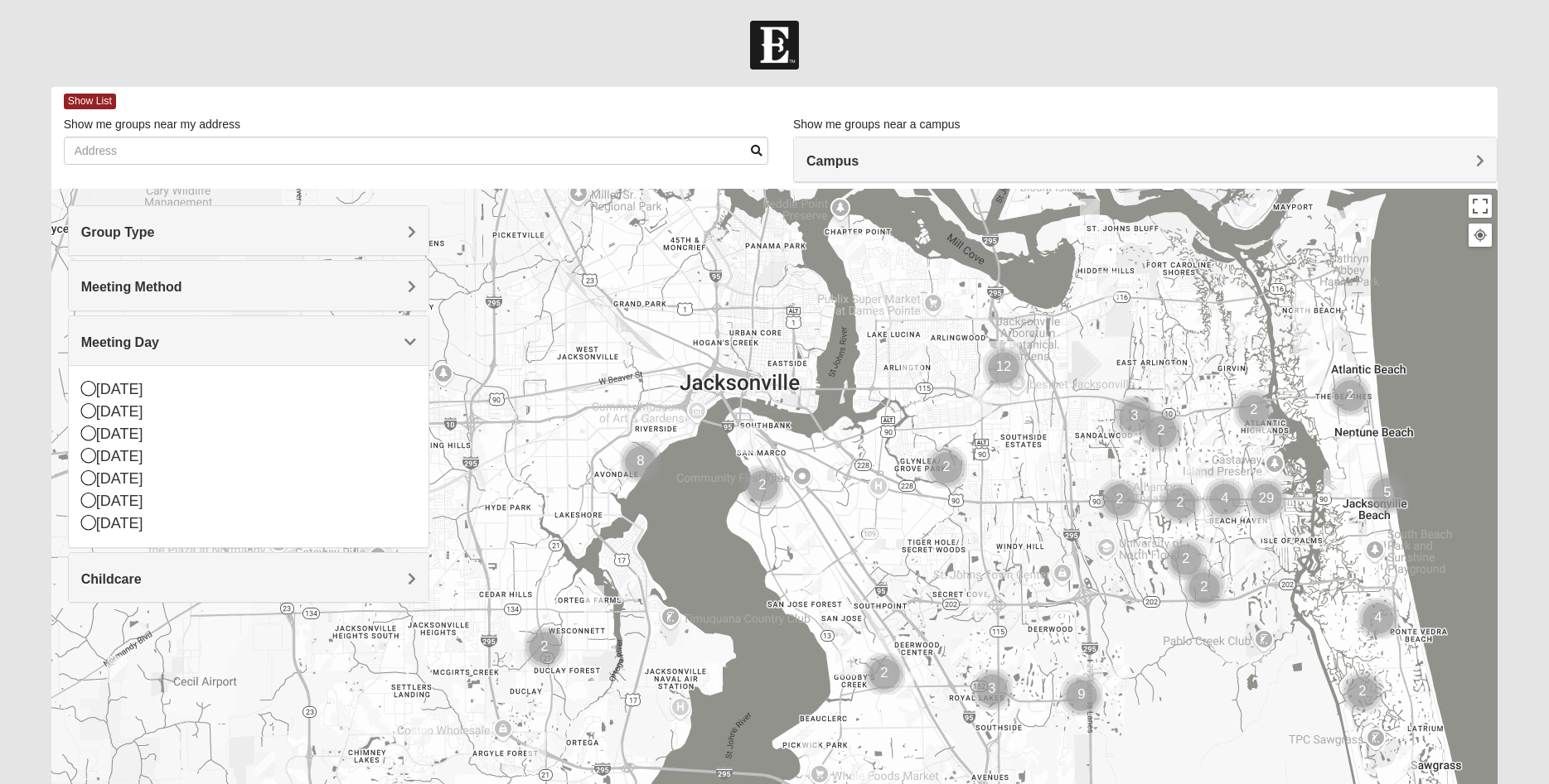
click at [801, 534] on img "Mixed Brown 32207" at bounding box center [805, 537] width 20 height 27
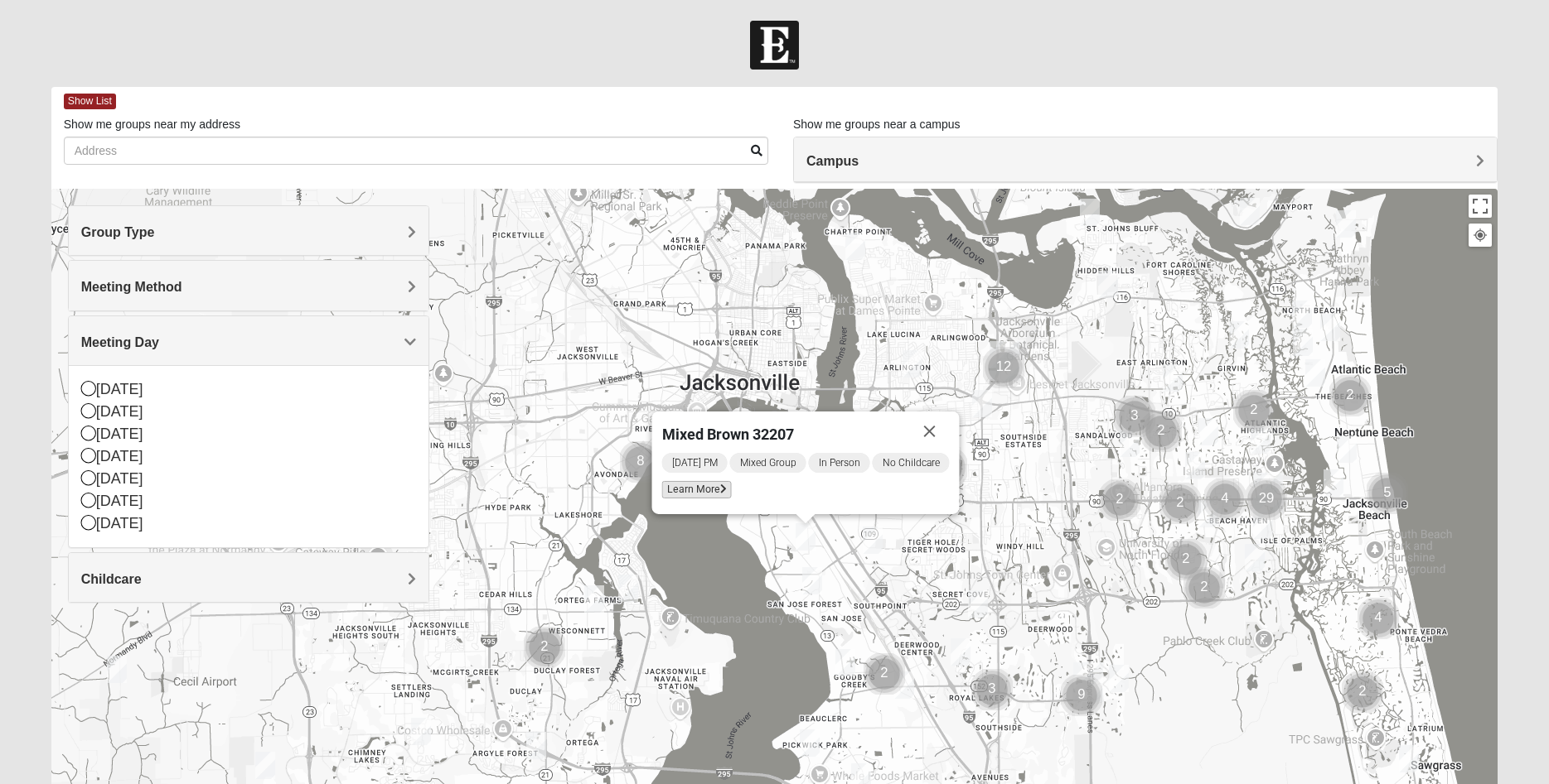
click at [692, 490] on span "Learn More" at bounding box center [697, 490] width 70 height 17
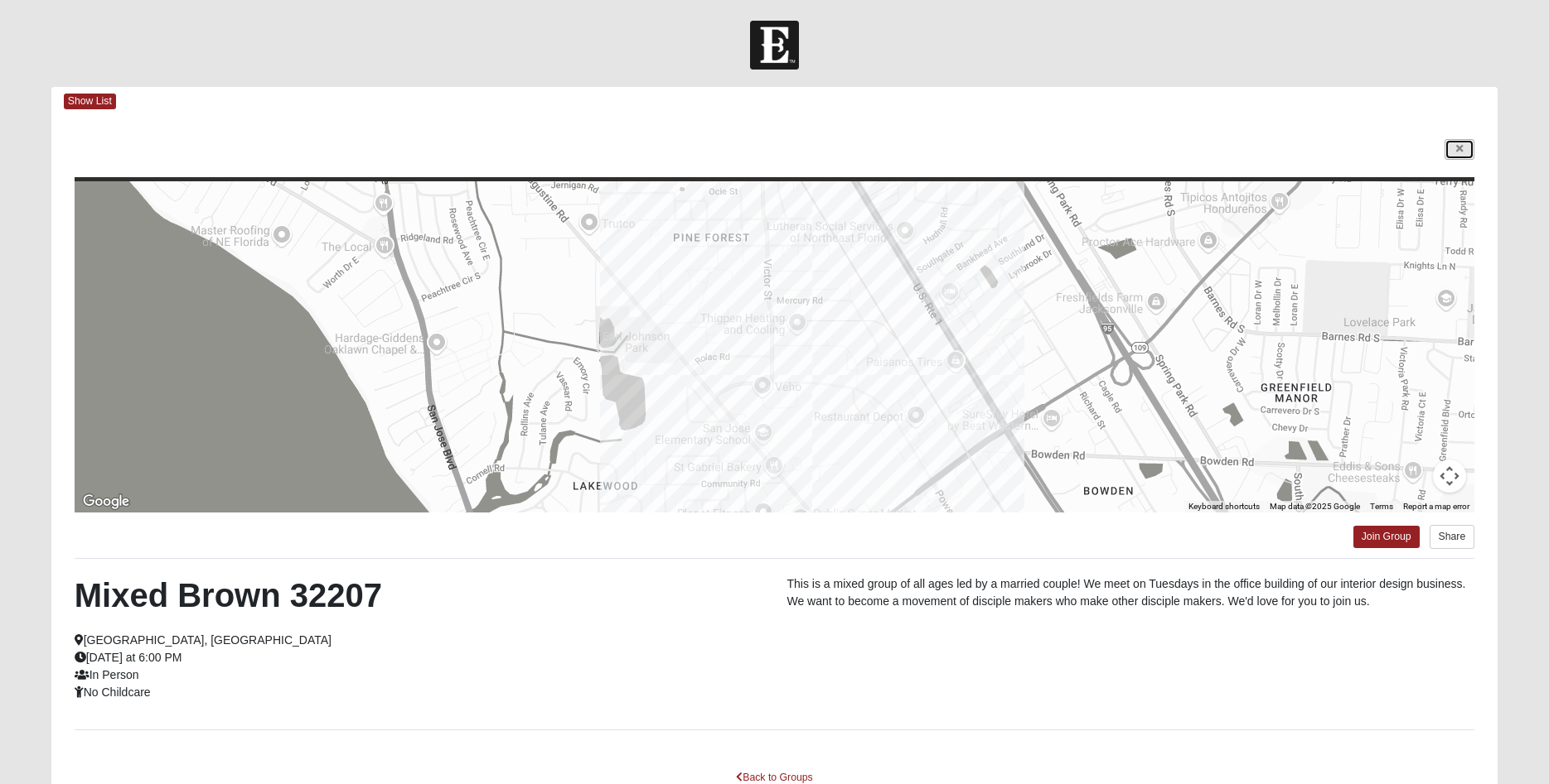
click at [1456, 146] on link at bounding box center [1459, 149] width 30 height 21
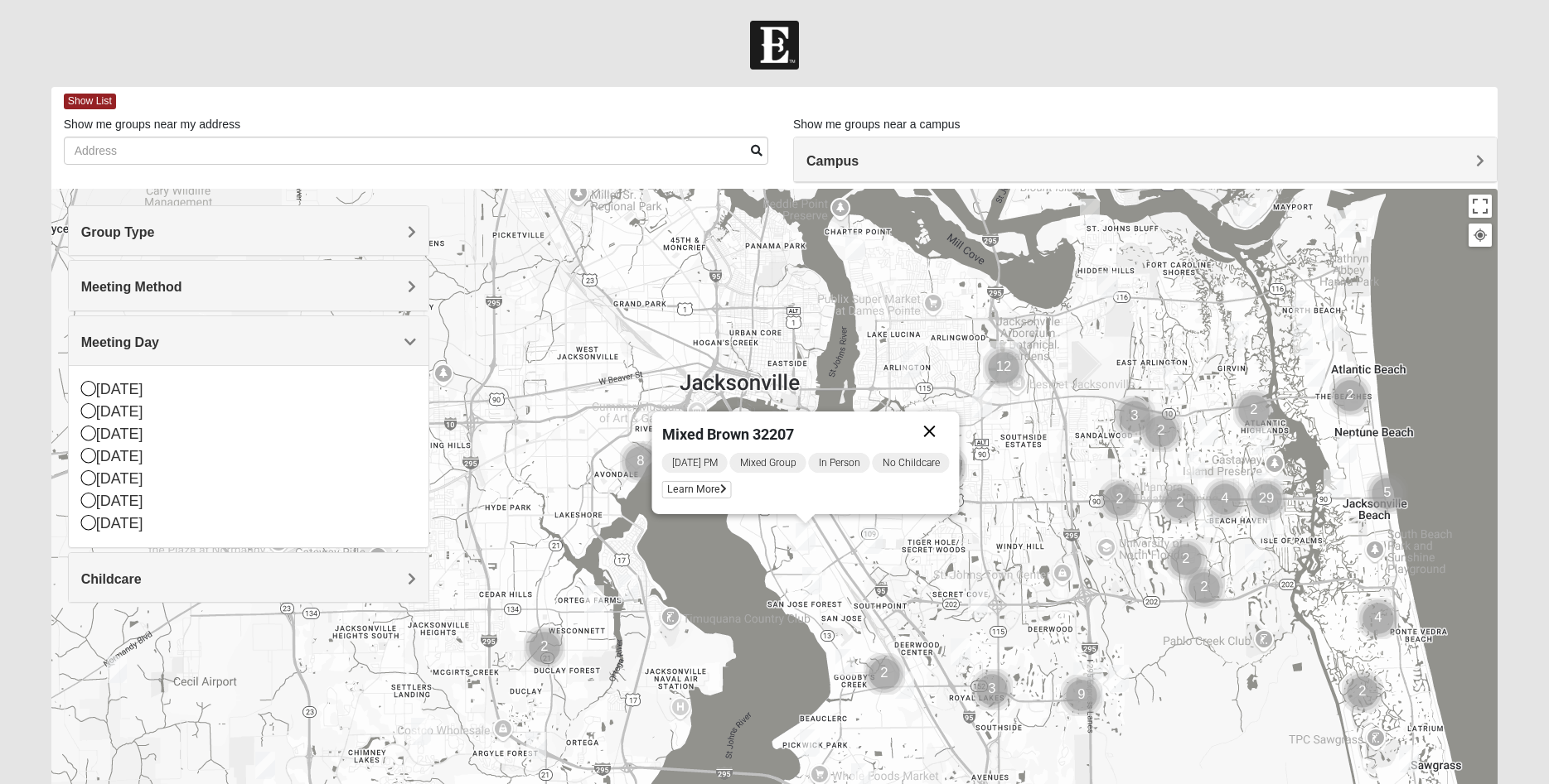
click at [929, 430] on button "Close" at bounding box center [930, 431] width 40 height 40
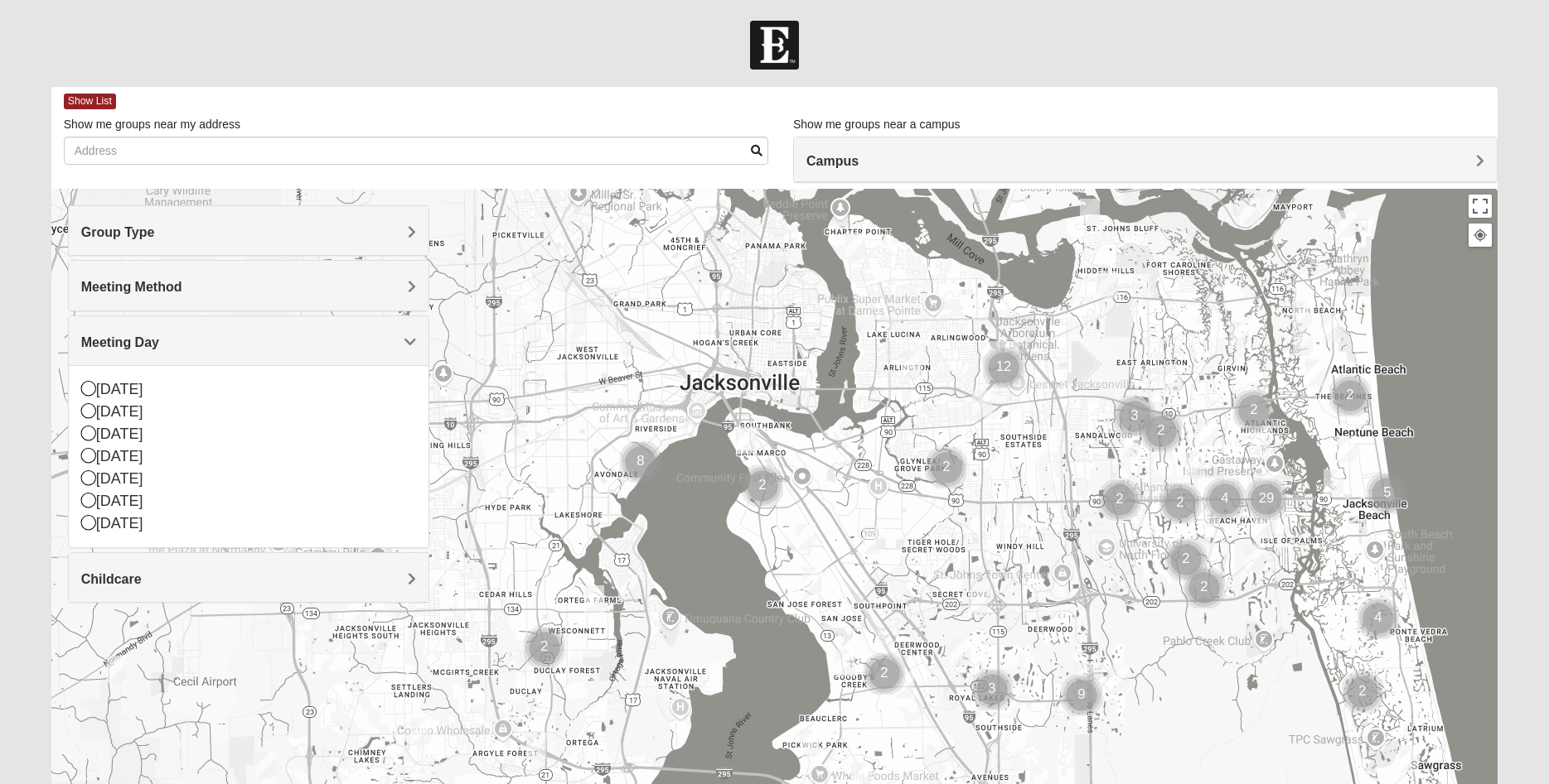
click at [816, 584] on img "Mixed Mann 32217" at bounding box center [812, 580] width 20 height 27
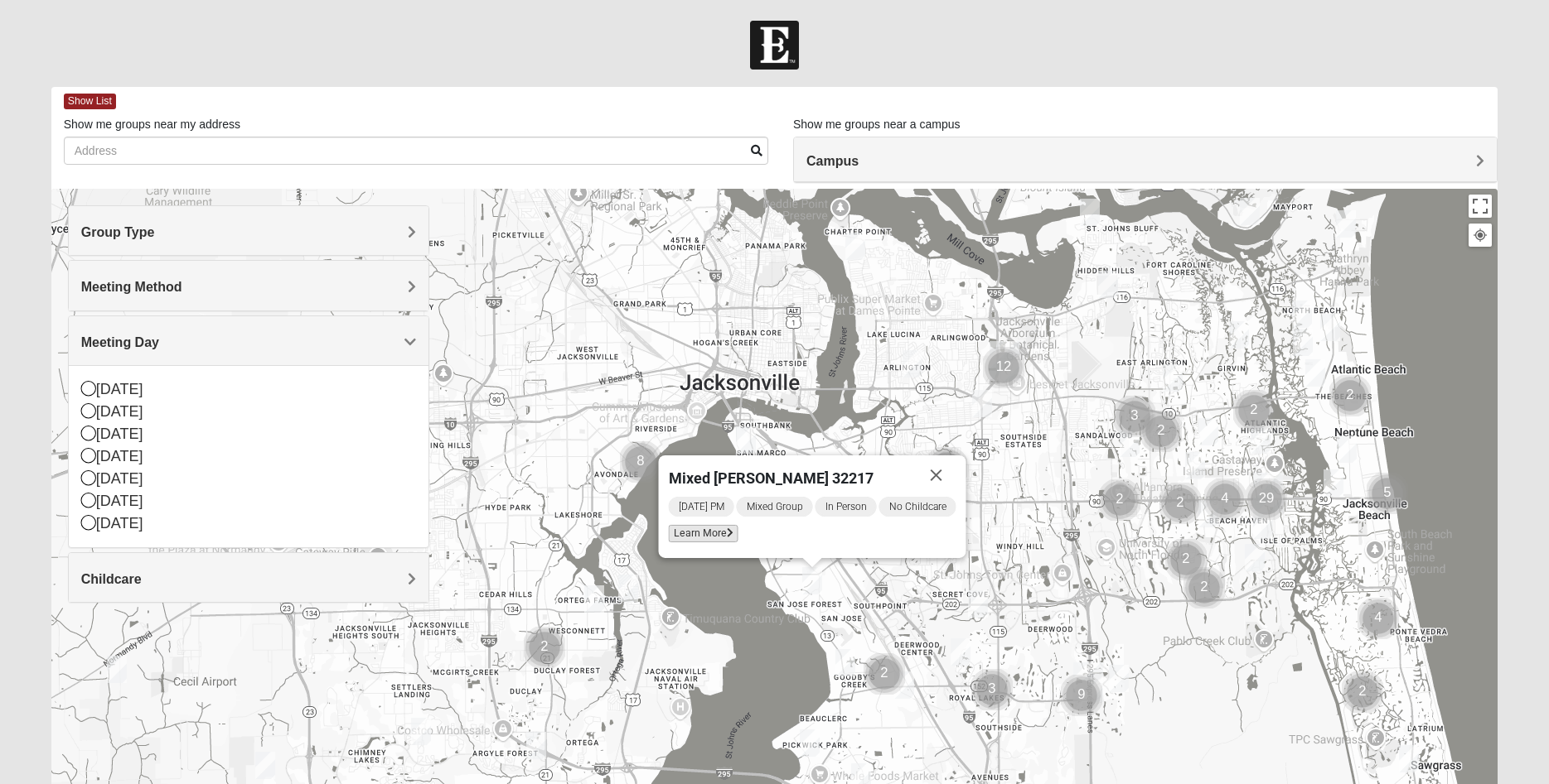
click at [699, 530] on span "Learn More" at bounding box center [703, 534] width 70 height 17
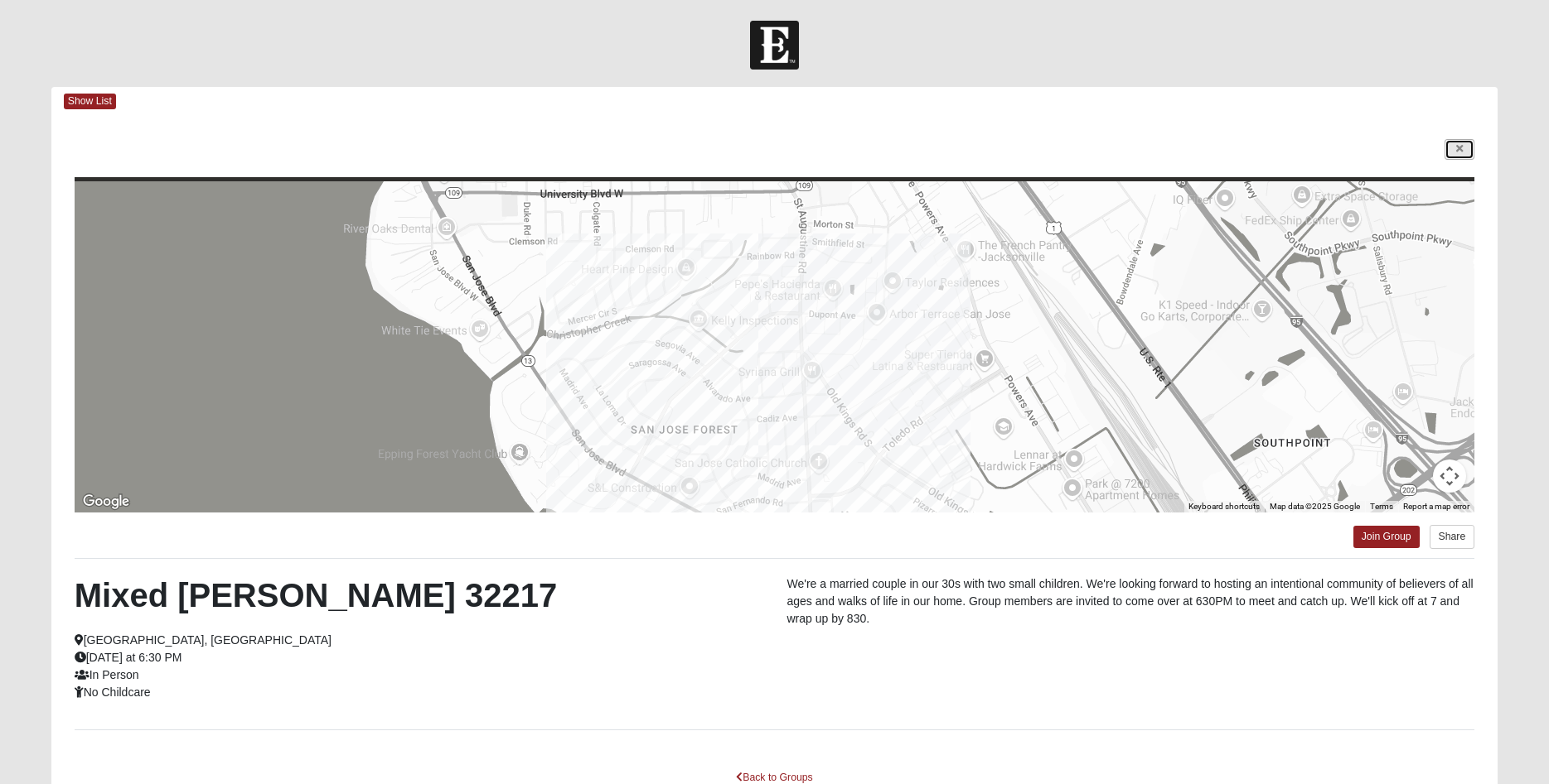
click at [1467, 147] on link at bounding box center [1459, 149] width 30 height 21
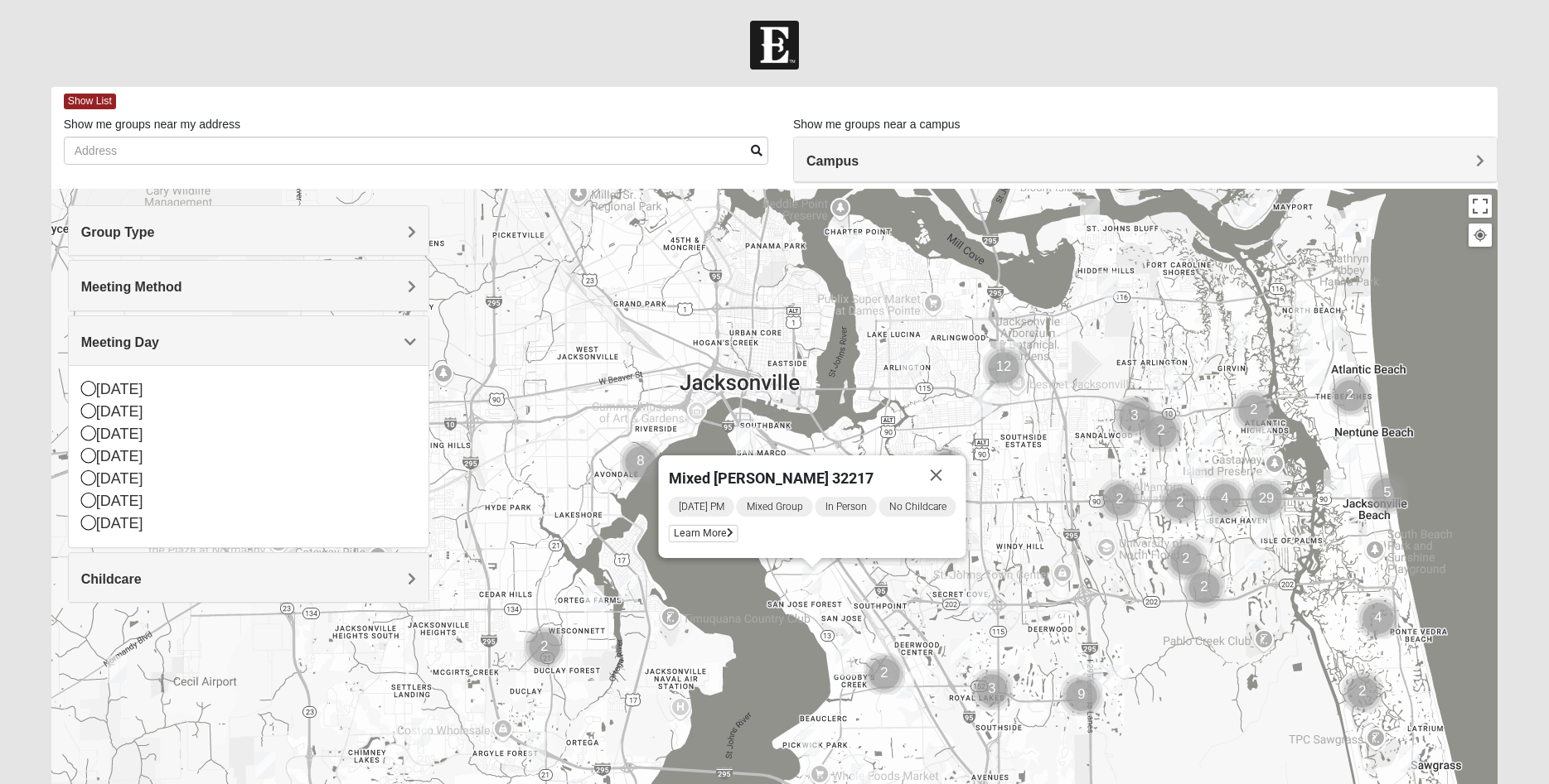
click at [846, 656] on img "Mixed Roulette 32217" at bounding box center [845, 662] width 20 height 27
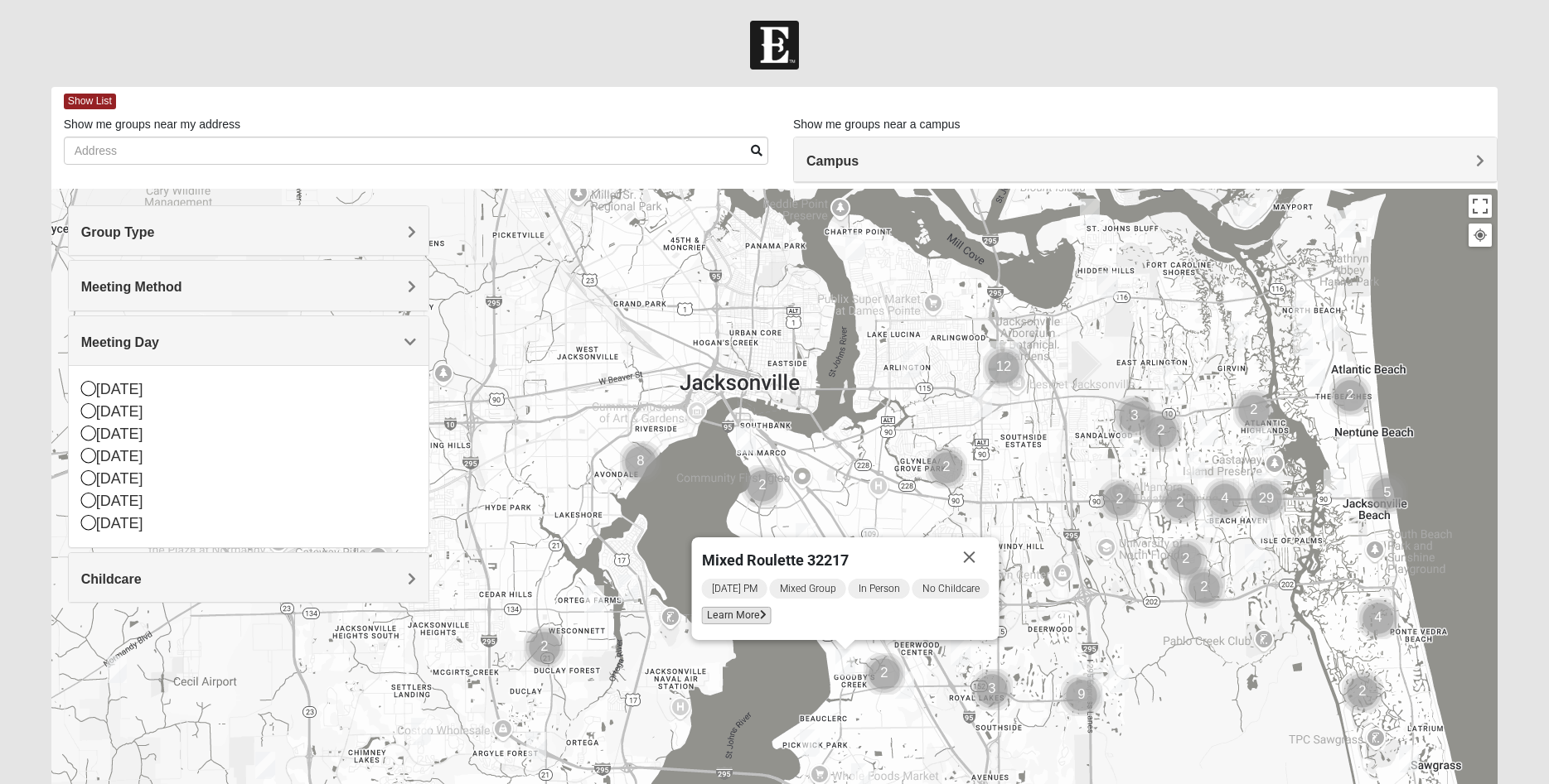
click at [732, 615] on span "Learn More" at bounding box center [737, 615] width 70 height 17
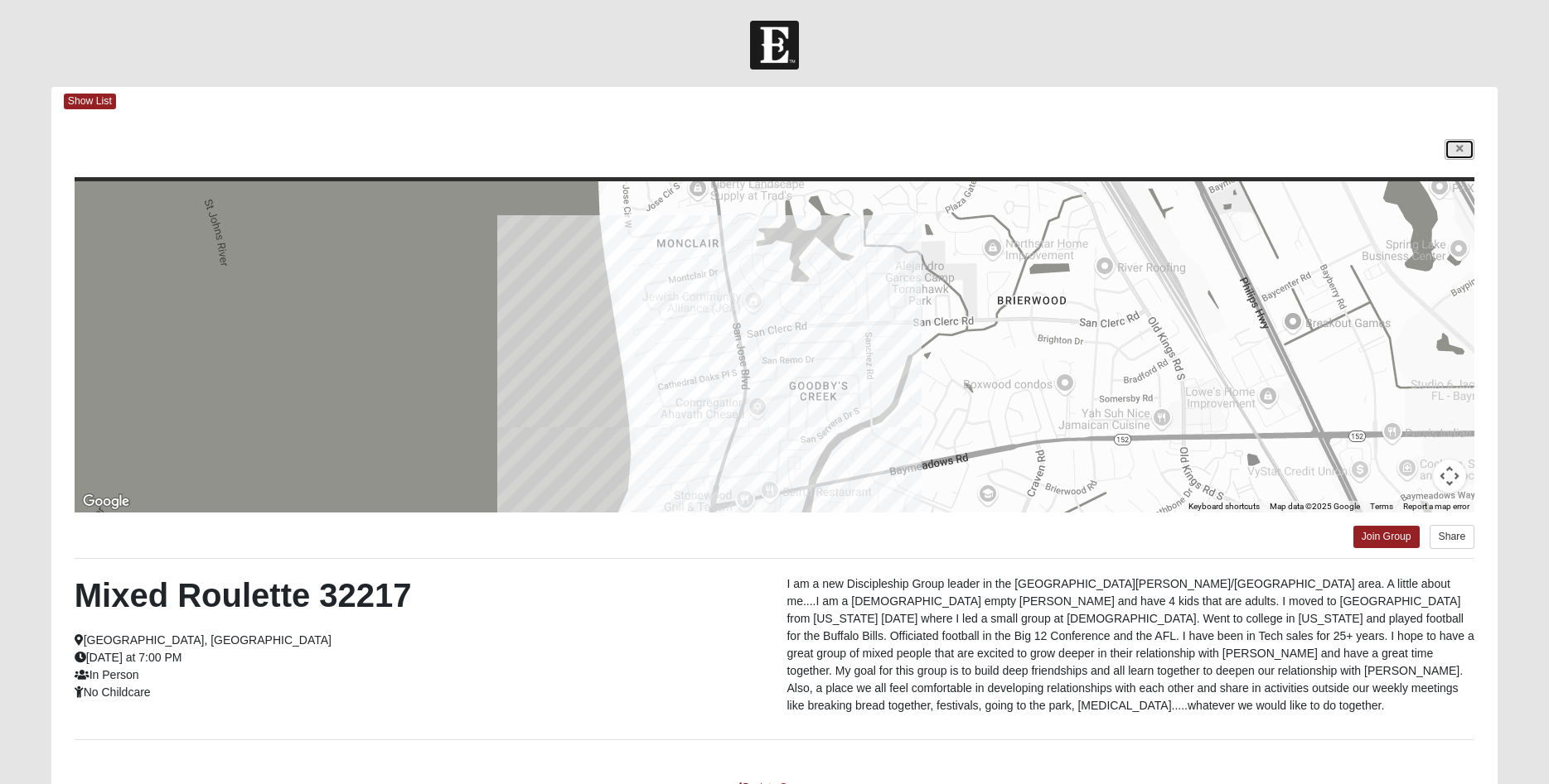
click at [1452, 147] on link at bounding box center [1459, 149] width 30 height 21
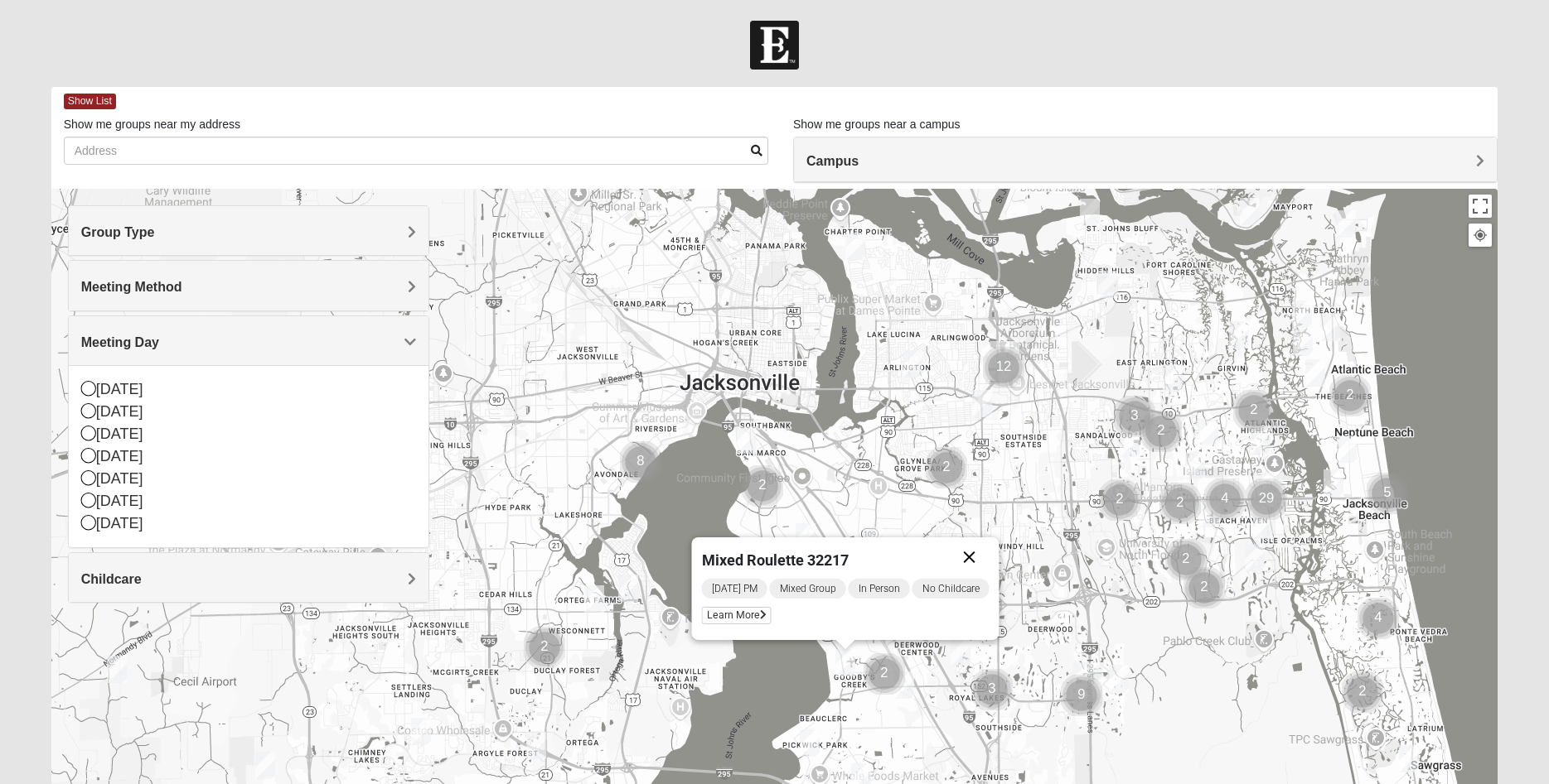
click at [973, 557] on button "Close" at bounding box center [969, 558] width 40 height 40
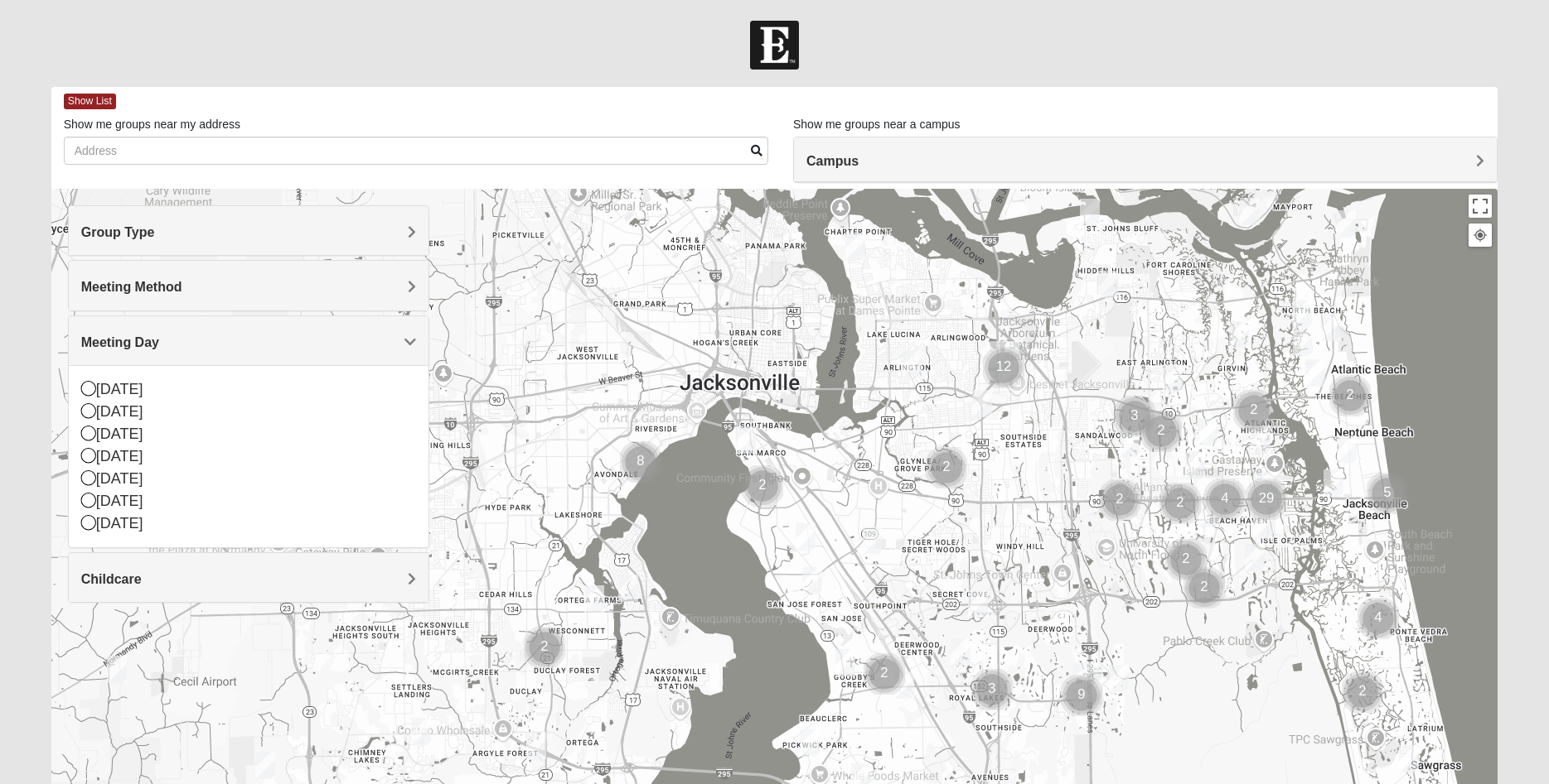
click at [903, 683] on img "Cluster of 2 groups" at bounding box center [884, 675] width 42 height 42
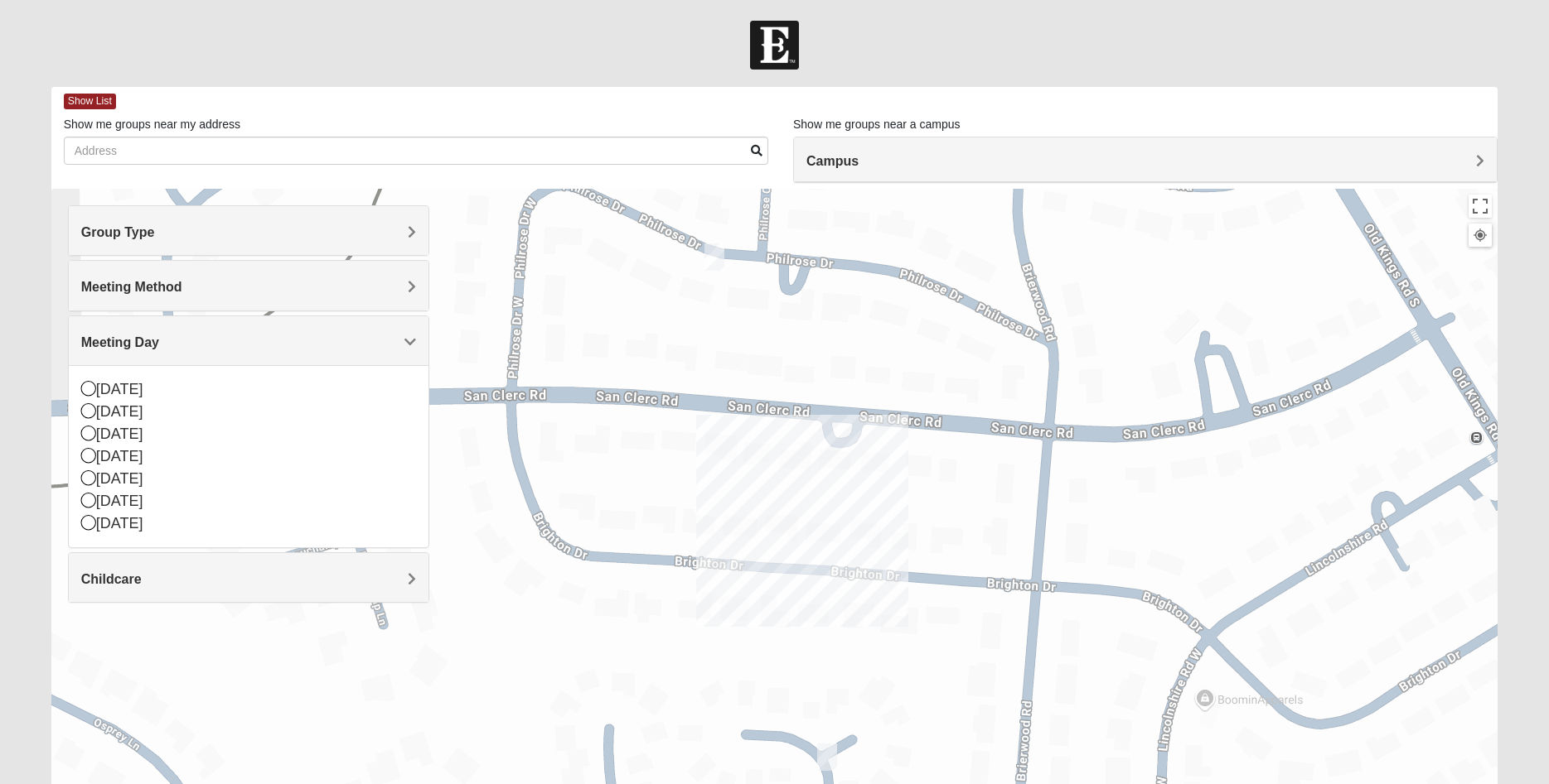
click at [783, 309] on div "To navigate, press the arrow keys." at bounding box center [774, 520] width 1447 height 662
